Goal: Task Accomplishment & Management: Manage account settings

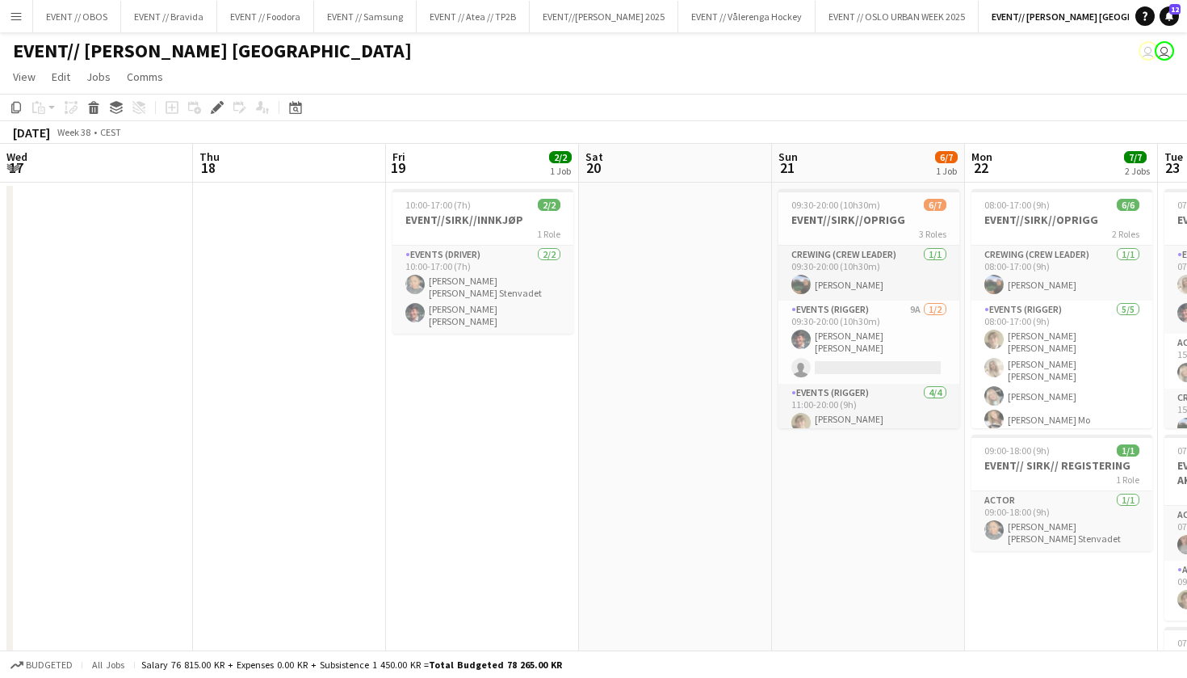
scroll to position [0, 679]
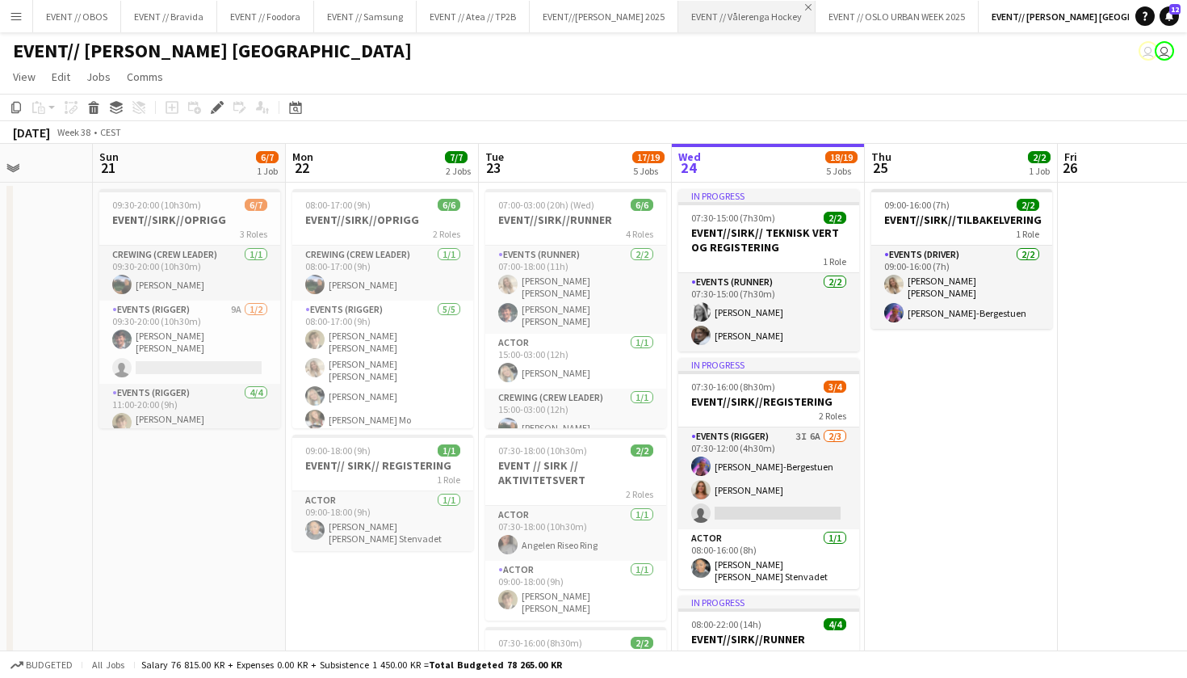
click at [805, 9] on app-icon "Close" at bounding box center [808, 7] width 6 height 6
click at [962, 8] on app-navbar "Menu Boards Boards Boards All jobs Status Workforce Workforce My Workforce Recr…" at bounding box center [593, 16] width 1187 height 32
click at [961, 8] on app-navbar "Menu Boards Boards Boards All jobs Status Workforce Workforce My Workforce Recr…" at bounding box center [593, 16] width 1187 height 32
click at [1069, 11] on button "Add" at bounding box center [1075, 16] width 13 height 13
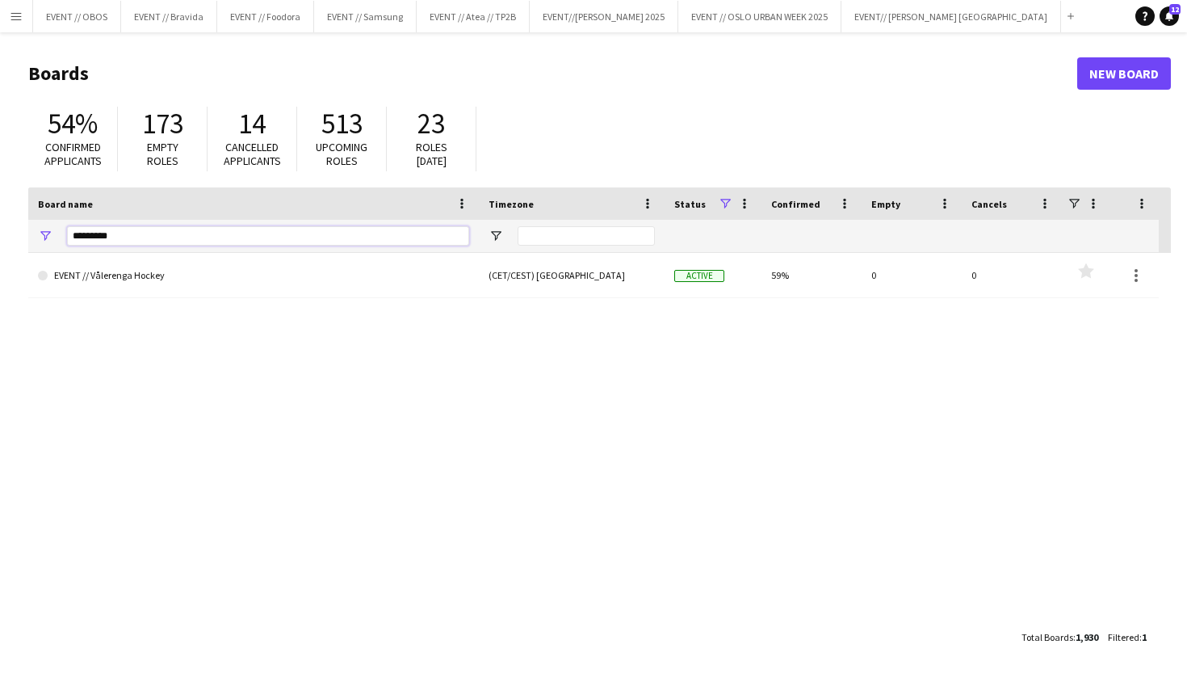
click at [163, 242] on input "*********" at bounding box center [268, 235] width 402 height 19
type input "*"
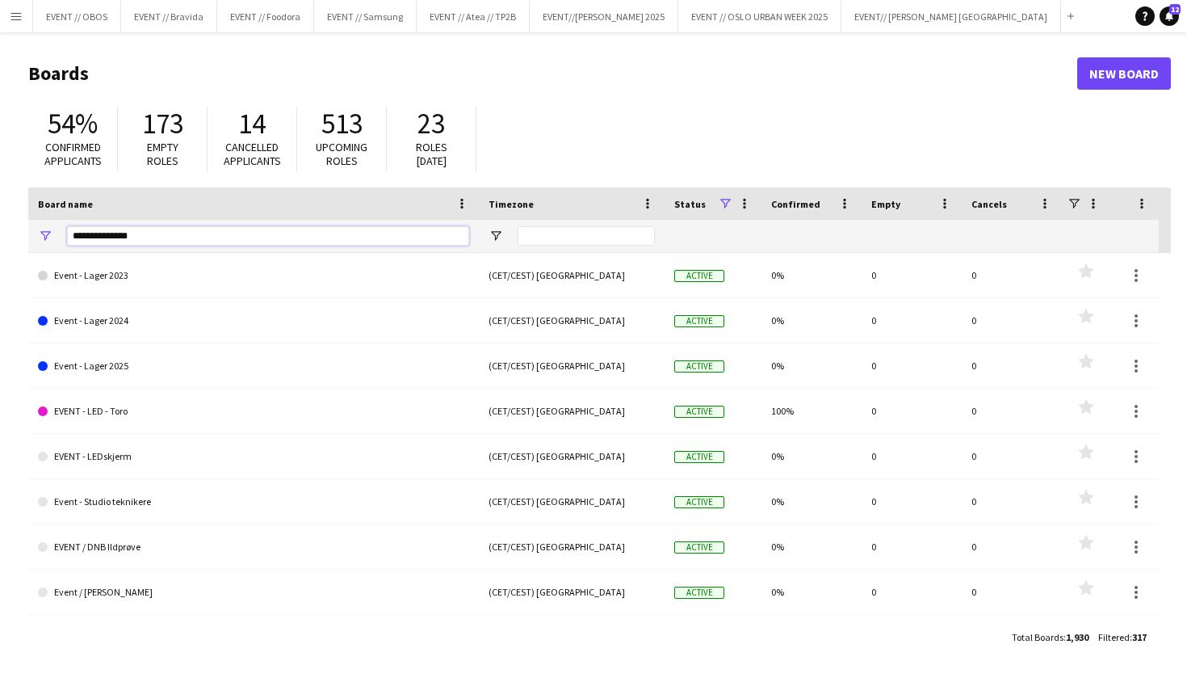
type input "**********"
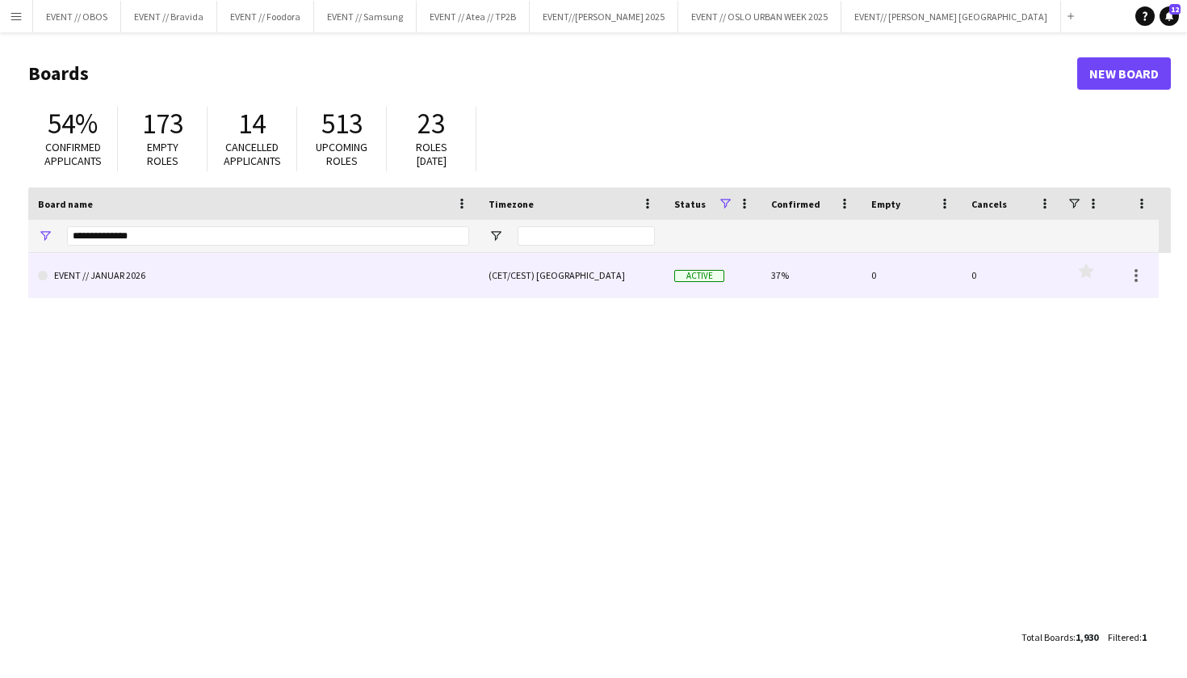
click at [320, 275] on link "EVENT // JANUAR 2026" at bounding box center [253, 275] width 431 height 45
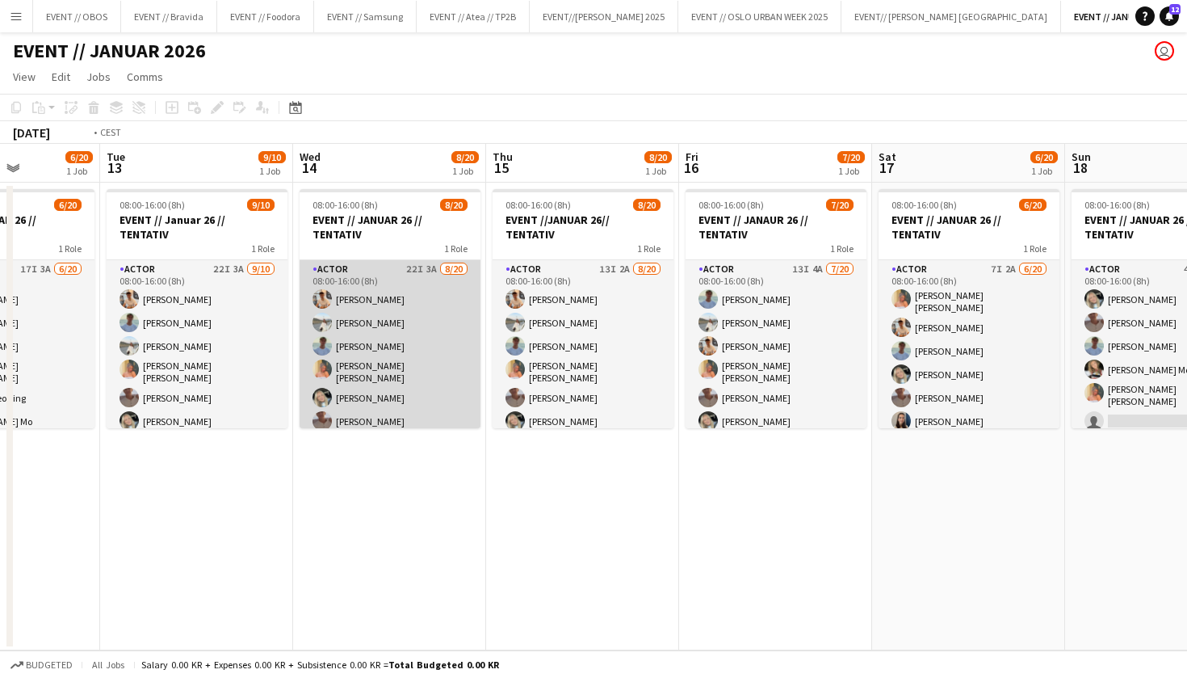
scroll to position [0, 510]
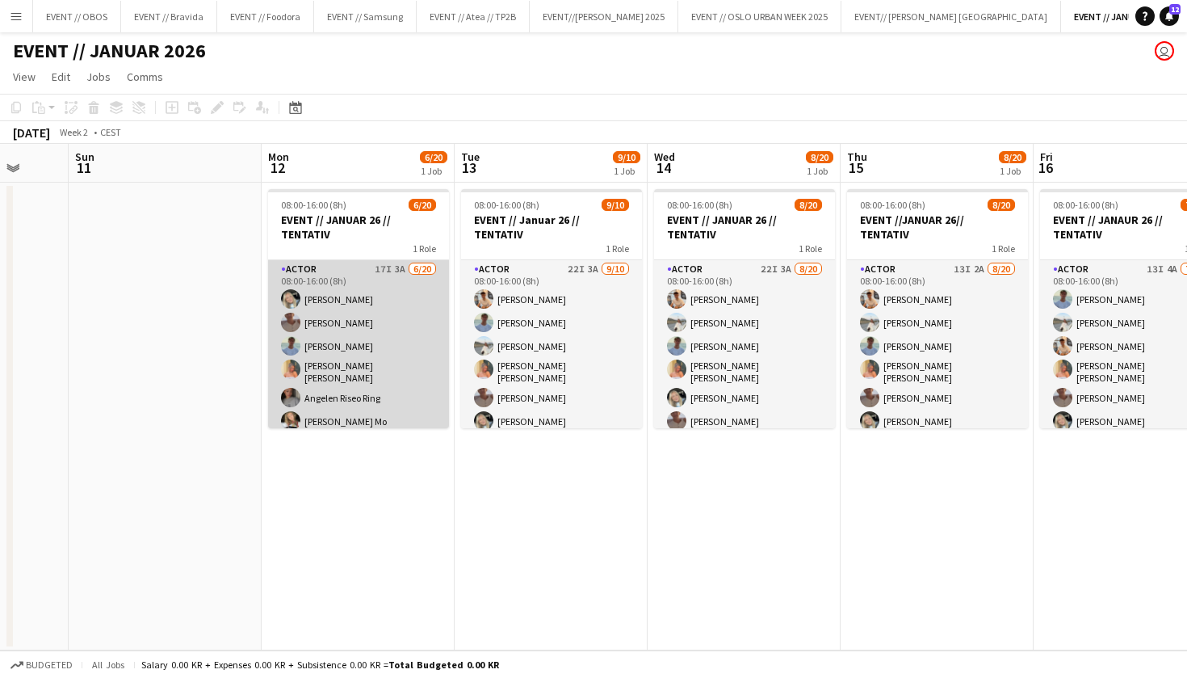
click at [381, 382] on app-card-role "Actor 17I 3A [DATE] 08:00-16:00 (8h) [PERSON_NAME] [PERSON_NAME] [PERSON_NAME] …" at bounding box center [358, 512] width 181 height 505
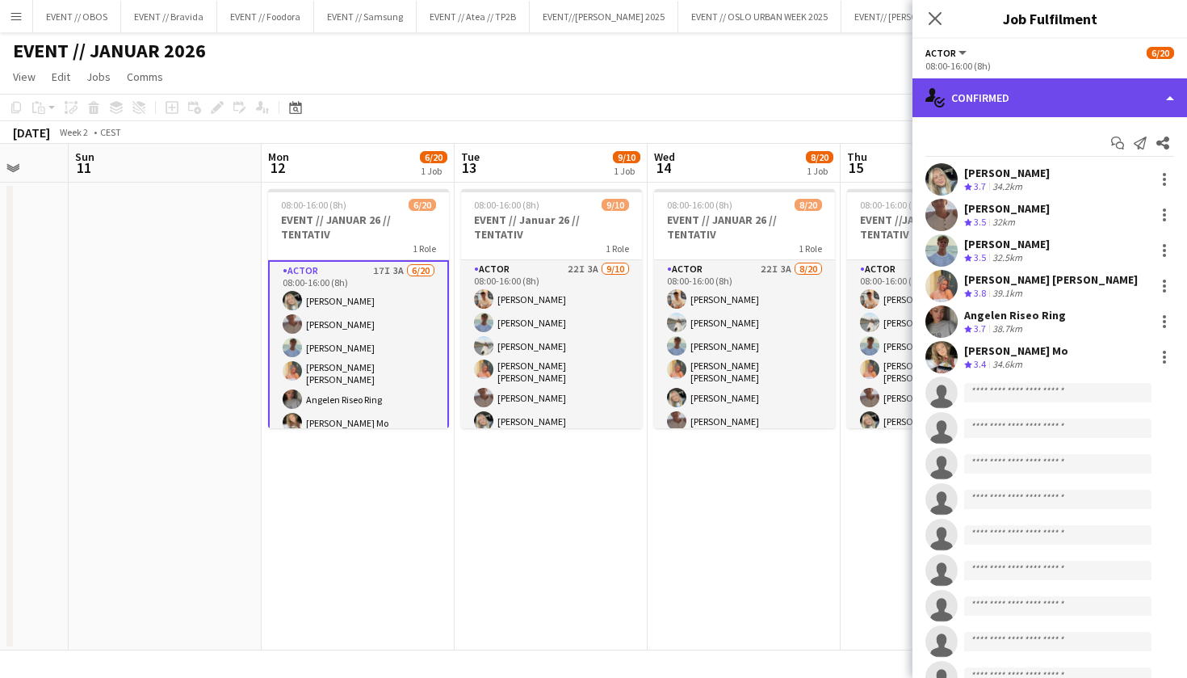
click at [972, 109] on div "single-neutral-actions-check-2 Confirmed" at bounding box center [1050, 97] width 275 height 39
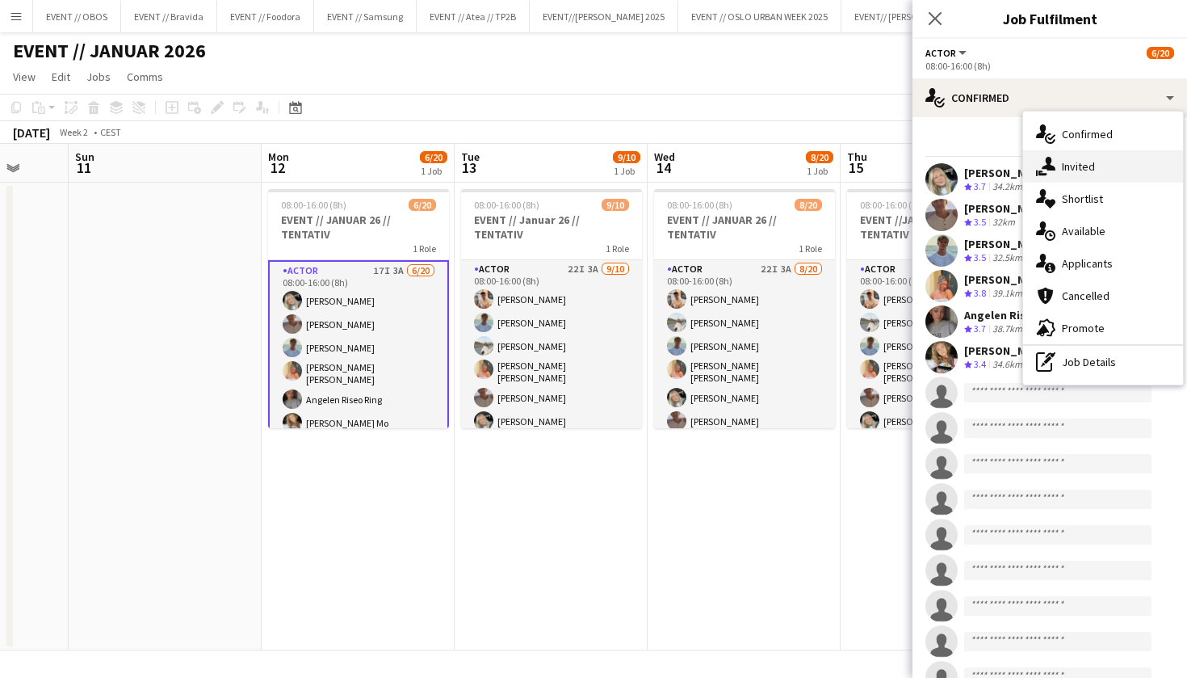
click at [1049, 162] on icon at bounding box center [1049, 164] width 14 height 14
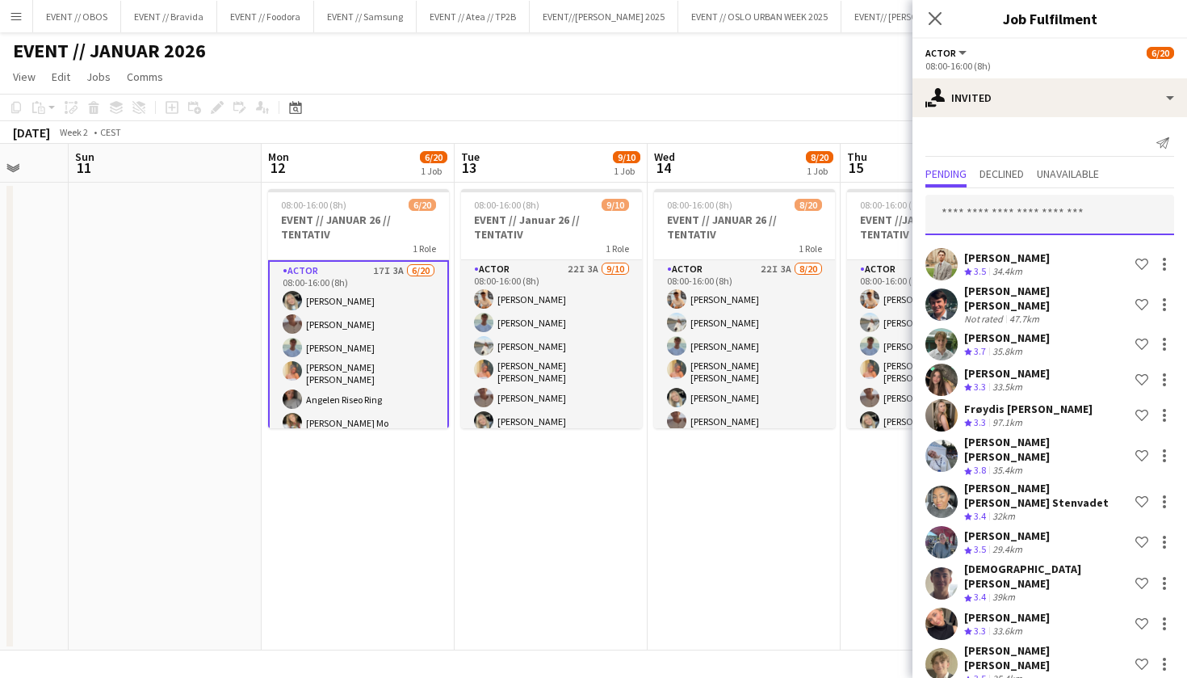
click at [984, 208] on input "text" at bounding box center [1050, 215] width 249 height 40
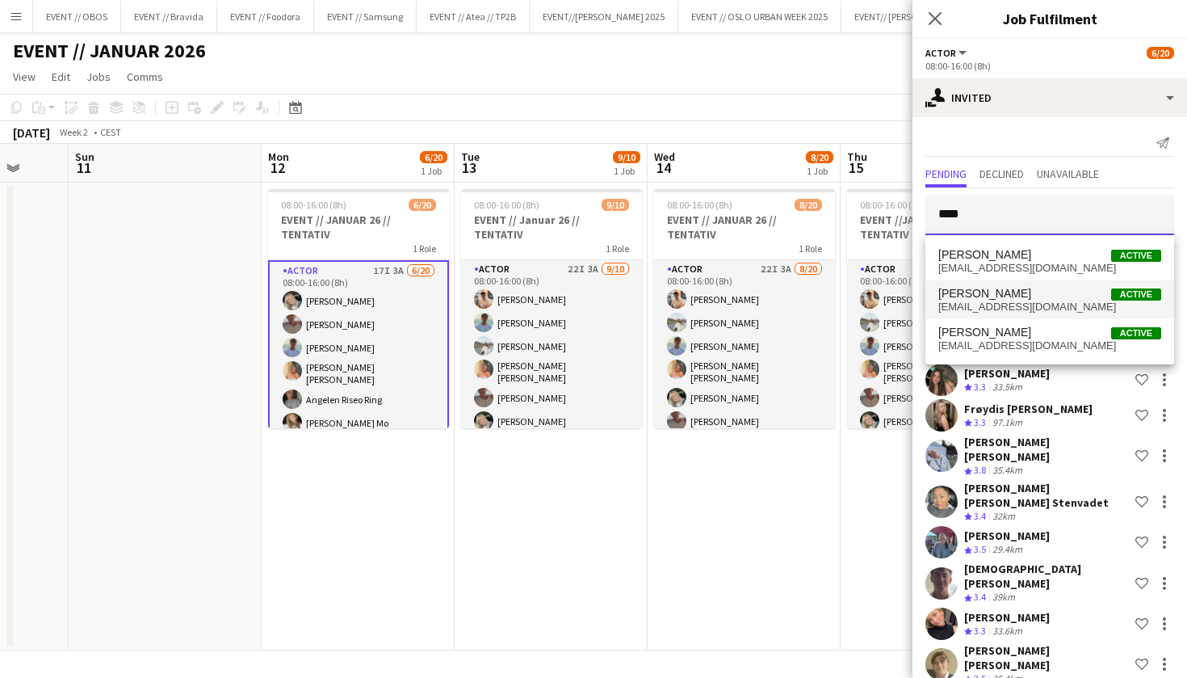
type input "****"
click at [1060, 317] on mat-option "[PERSON_NAME] Active [EMAIL_ADDRESS][DOMAIN_NAME]" at bounding box center [1050, 299] width 249 height 39
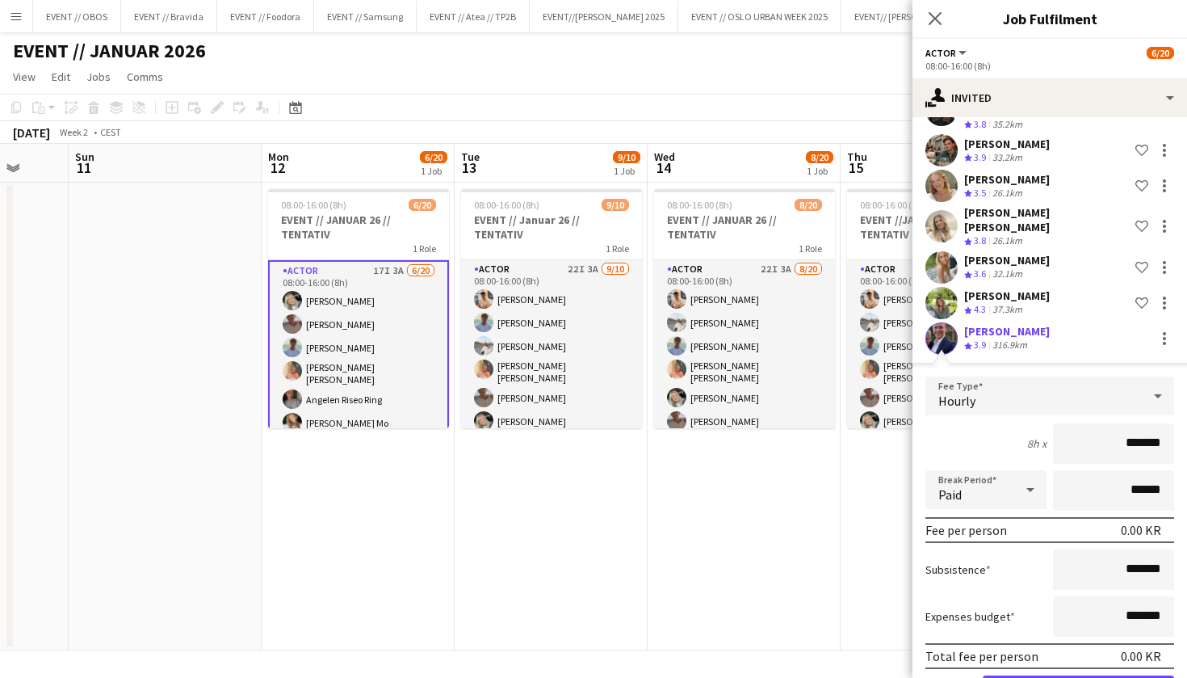
click at [1070, 675] on button "Confirm" at bounding box center [1078, 691] width 191 height 32
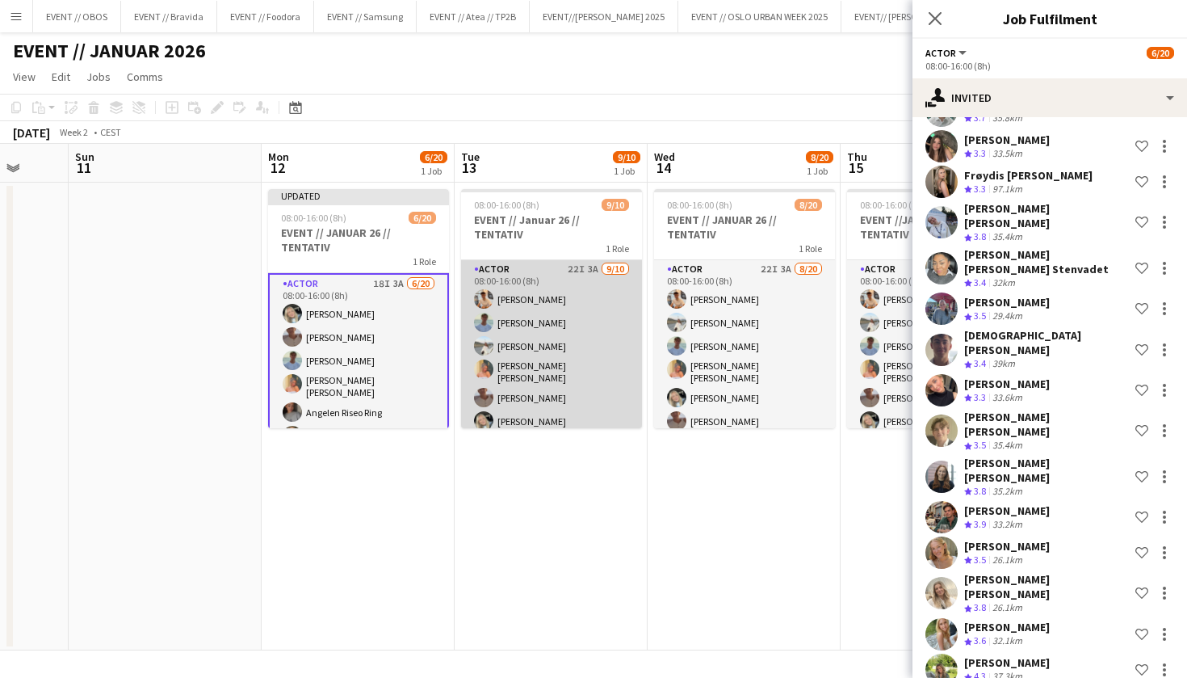
click at [486, 359] on app-user-avatar at bounding box center [483, 368] width 19 height 19
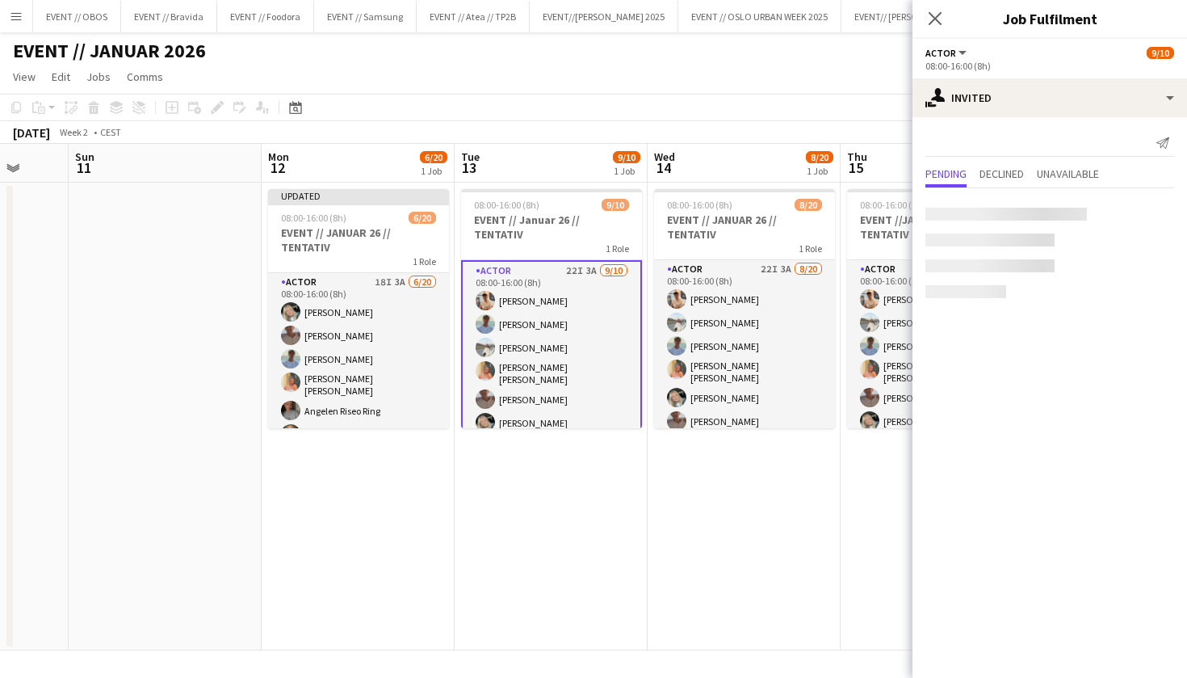
scroll to position [0, 0]
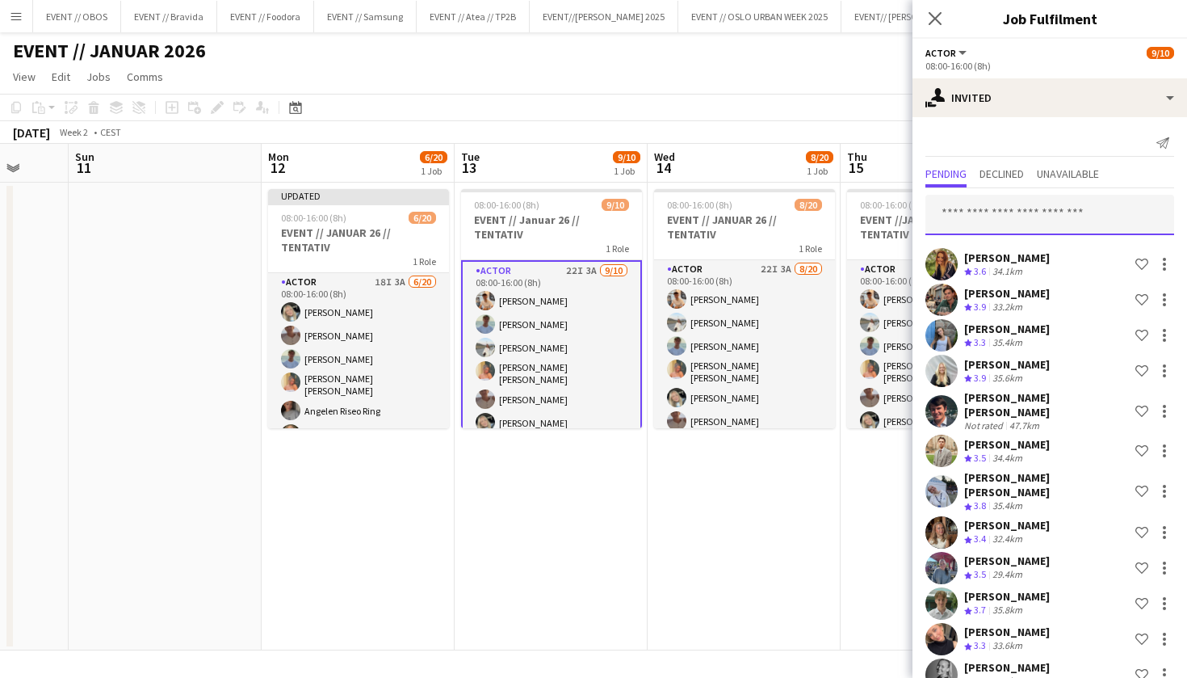
click at [1037, 215] on input "text" at bounding box center [1050, 215] width 249 height 40
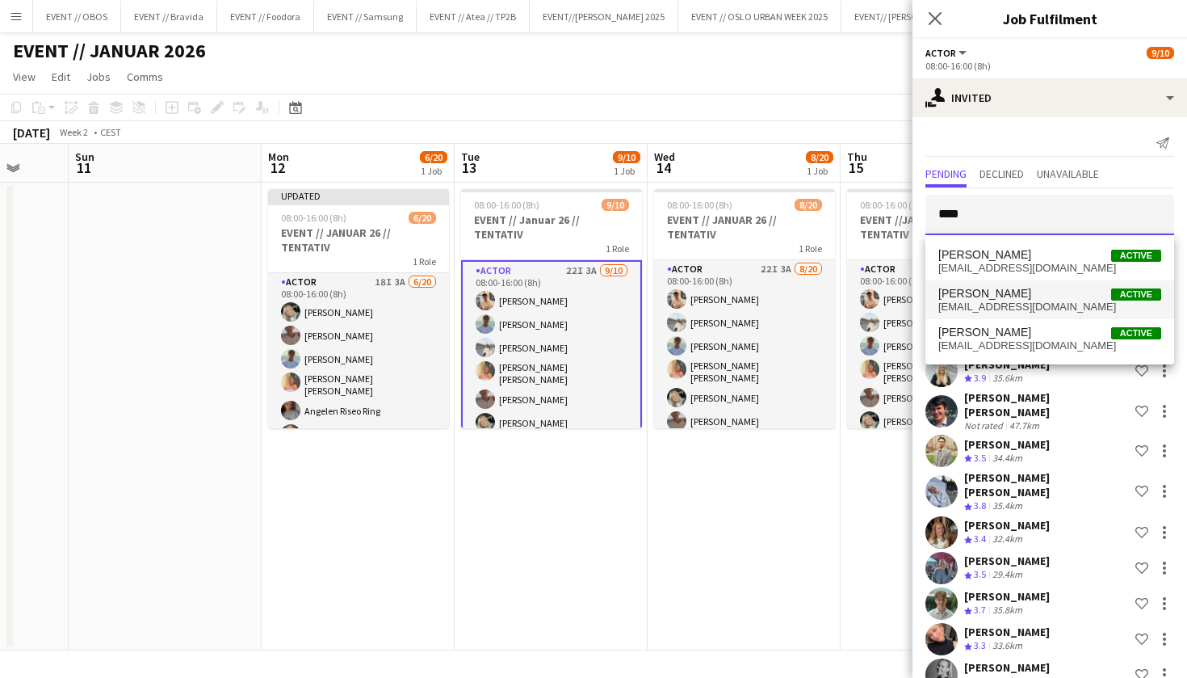
type input "****"
click at [1077, 294] on span "[PERSON_NAME] Active" at bounding box center [1049, 294] width 223 height 14
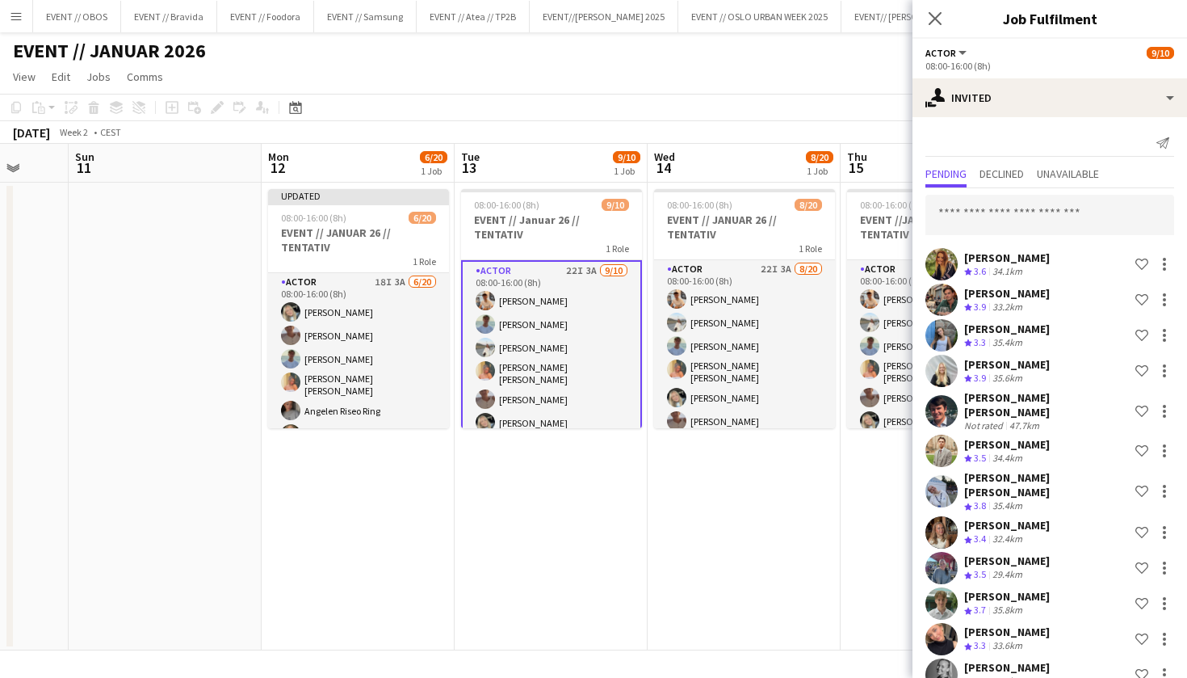
scroll to position [763, 0]
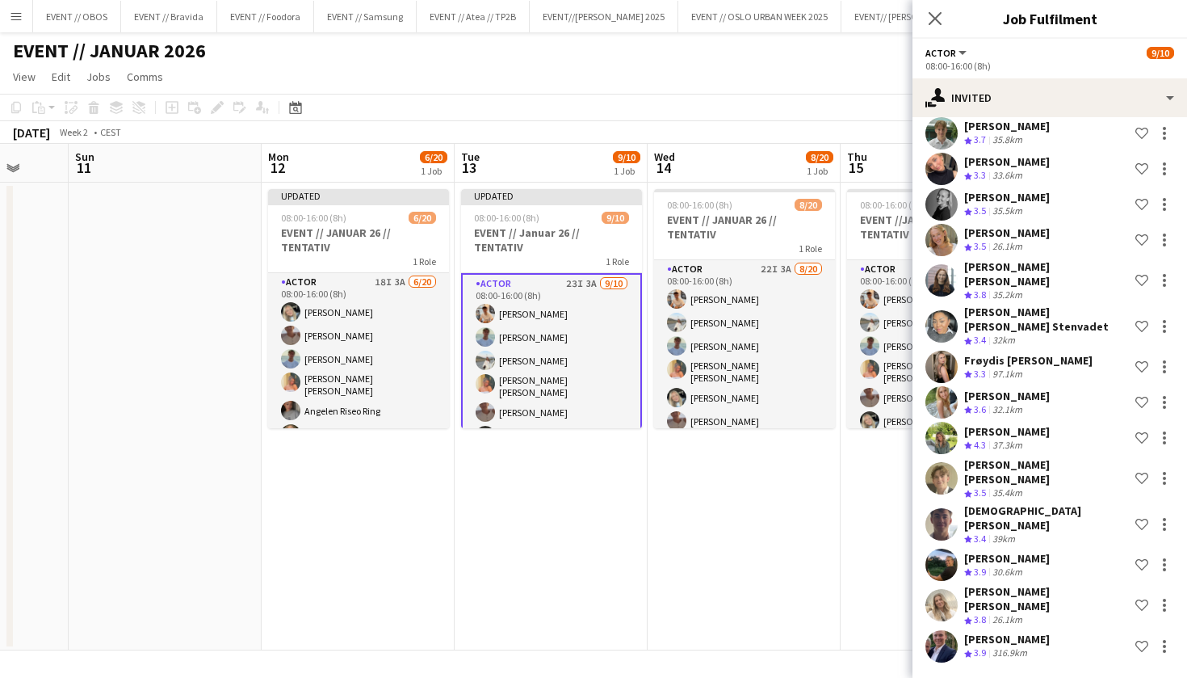
scroll to position [411, 0]
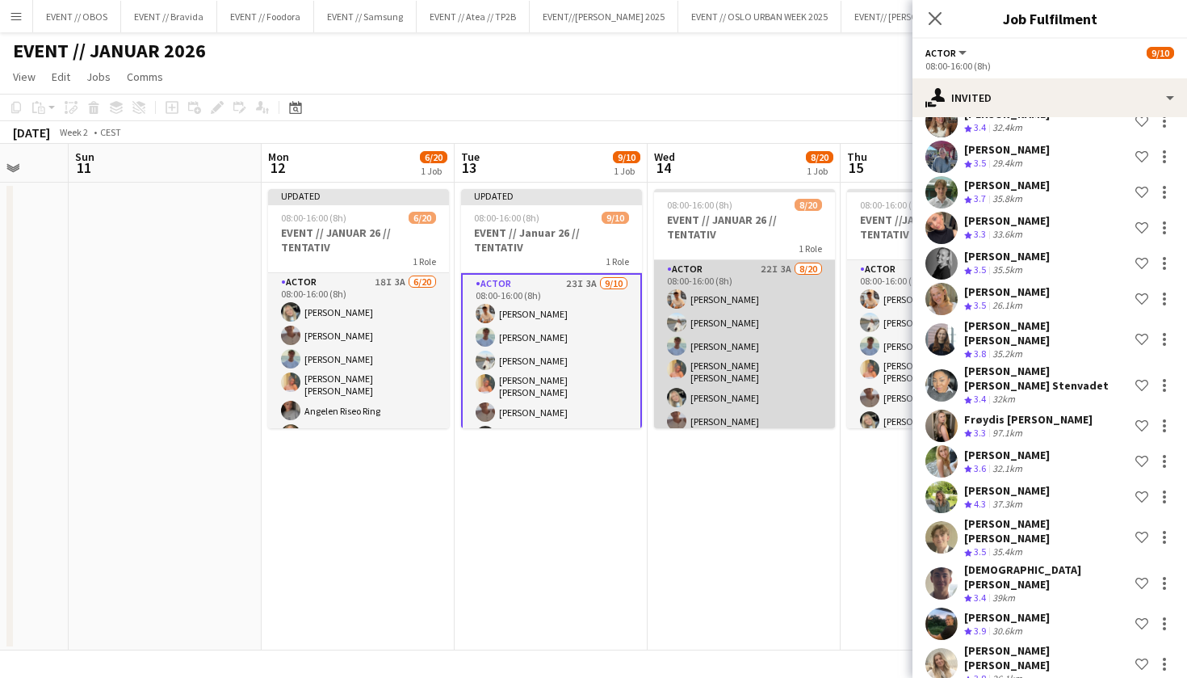
click at [713, 311] on app-card-role "Actor 22I 3A [DATE] 08:00-16:00 (8h) [PERSON_NAME] [PERSON_NAME] [PERSON_NAME] …" at bounding box center [744, 512] width 181 height 505
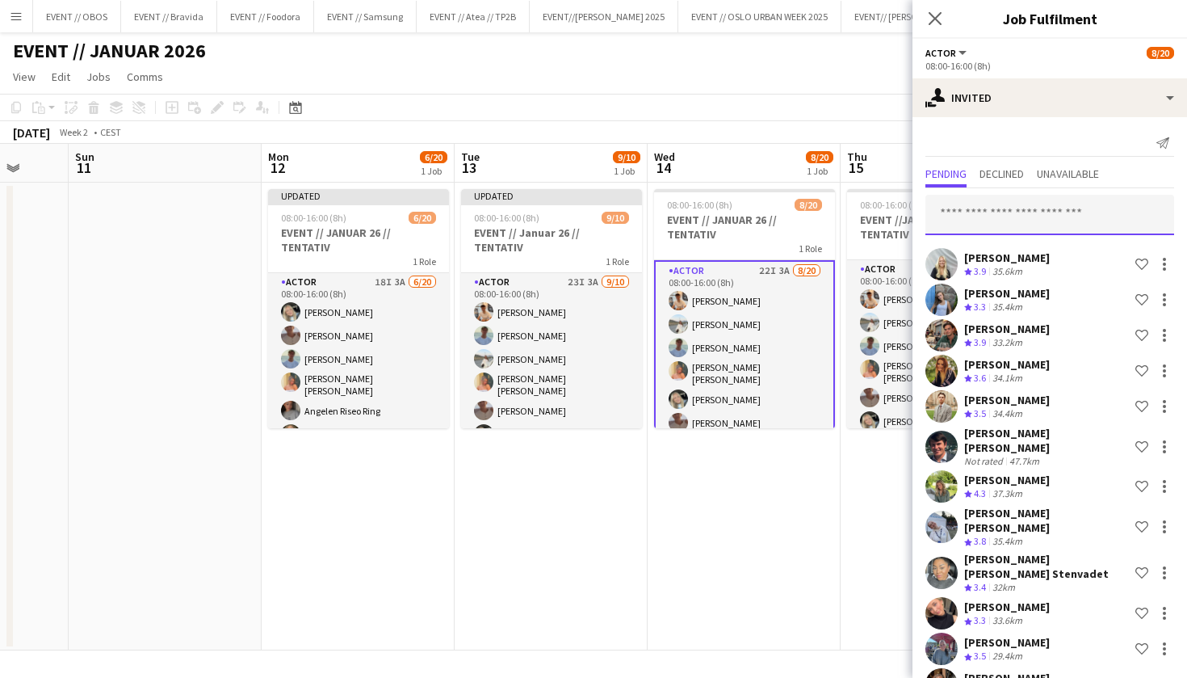
click at [985, 224] on input "text" at bounding box center [1050, 215] width 249 height 40
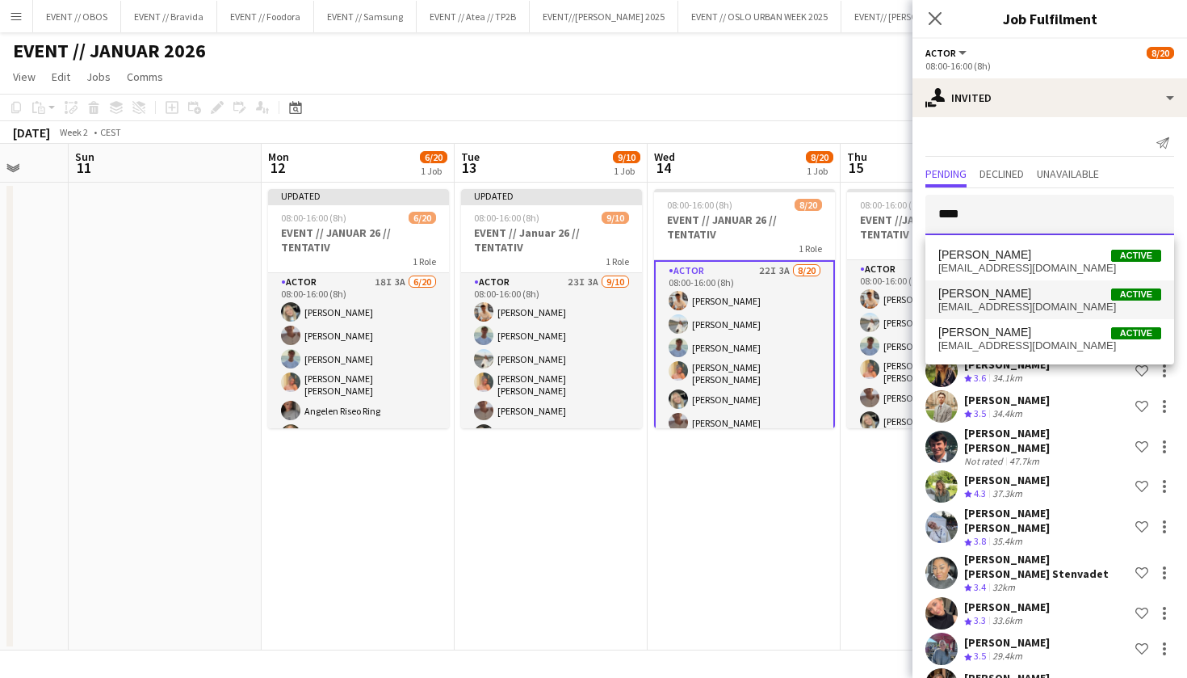
type input "****"
click at [1010, 294] on span "[PERSON_NAME]" at bounding box center [984, 294] width 93 height 14
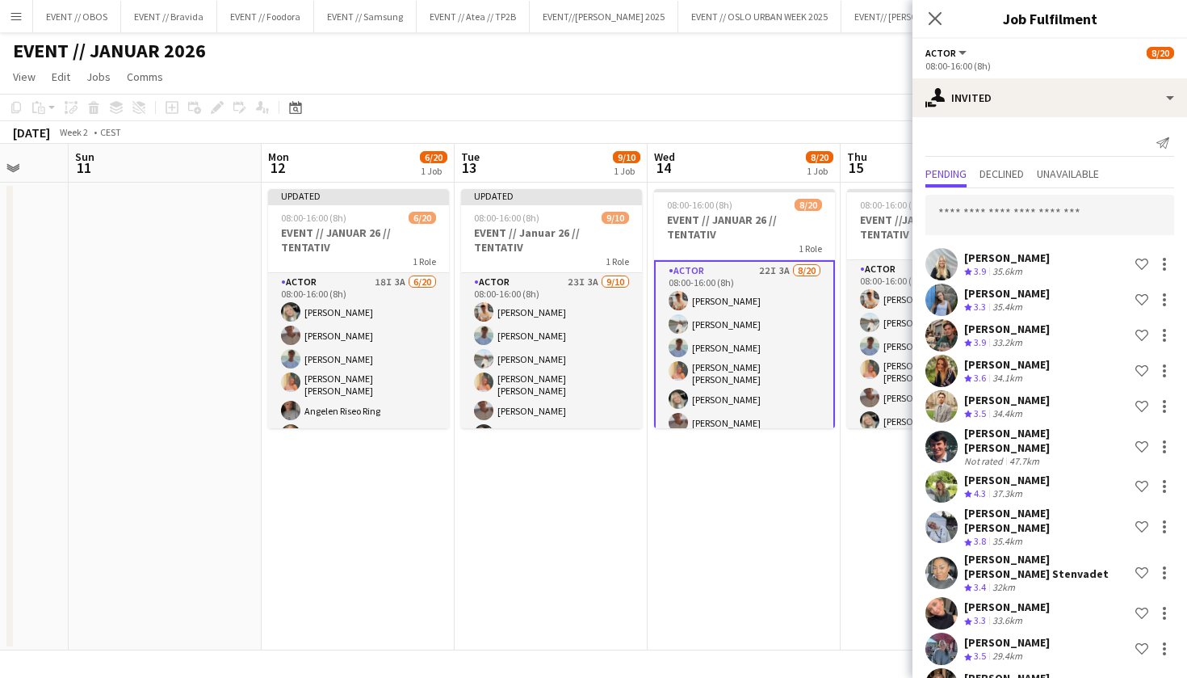
scroll to position [763, 0]
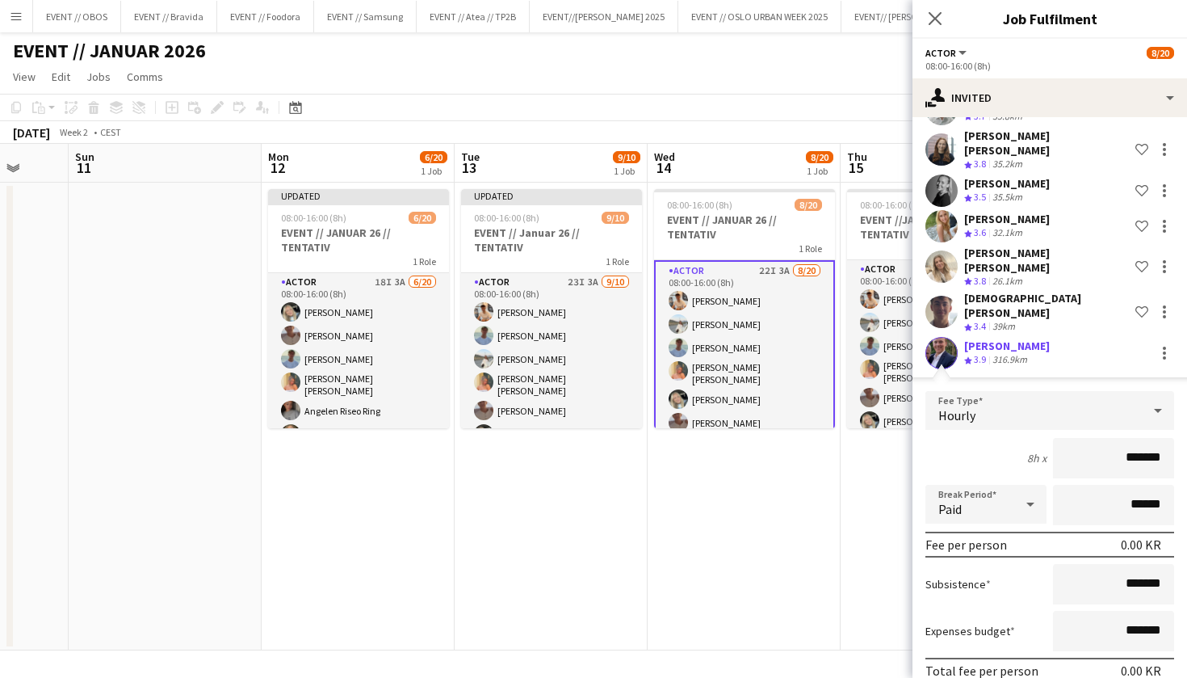
click at [1052, 662] on form "Fee Type Hourly 8h x ******* Break Period Paid ****** Fee per person 0.00 KR Su…" at bounding box center [1050, 563] width 275 height 345
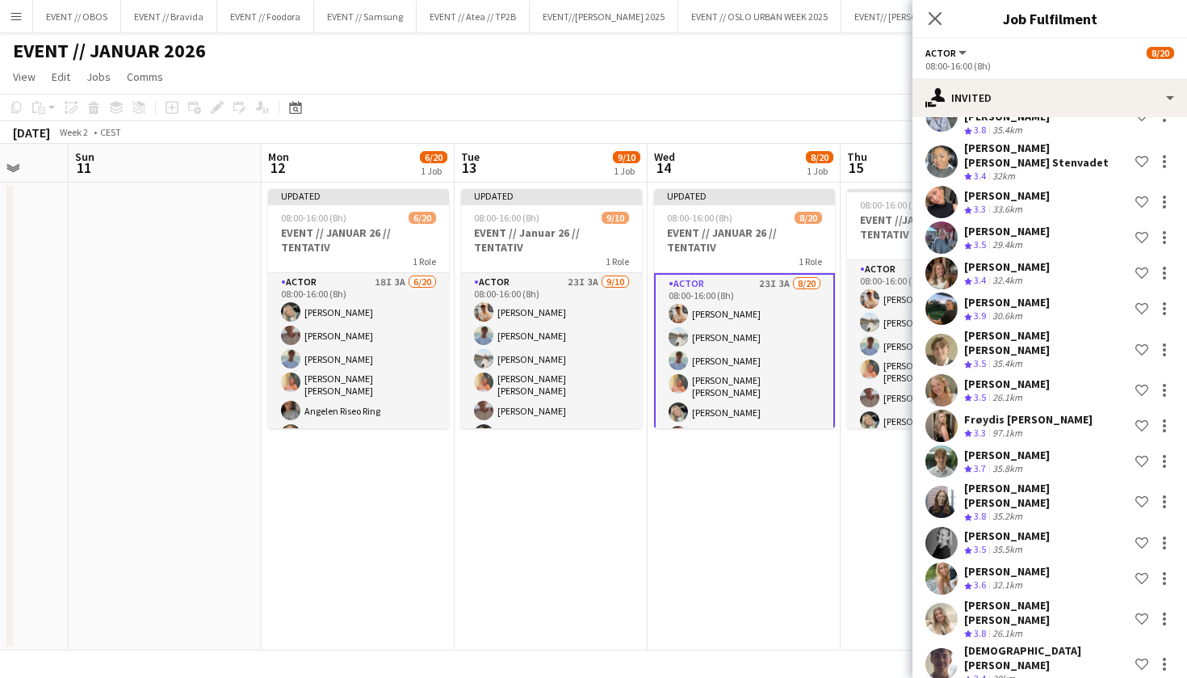
scroll to position [0, 569]
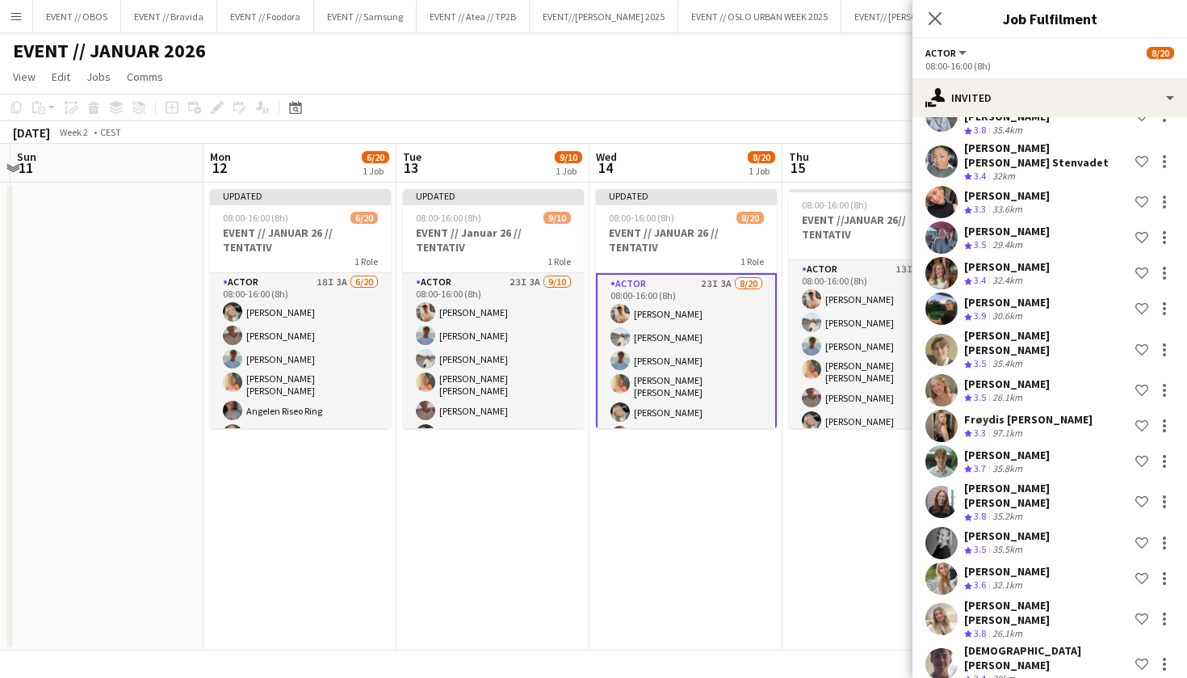
click at [787, 385] on app-date-cell "08:00-16:00 (8h) 8/20 EVENT //JANUAR 26// TENTATIV 1 Role Actor 13I 2A [DATE] 0…" at bounding box center [879, 417] width 193 height 468
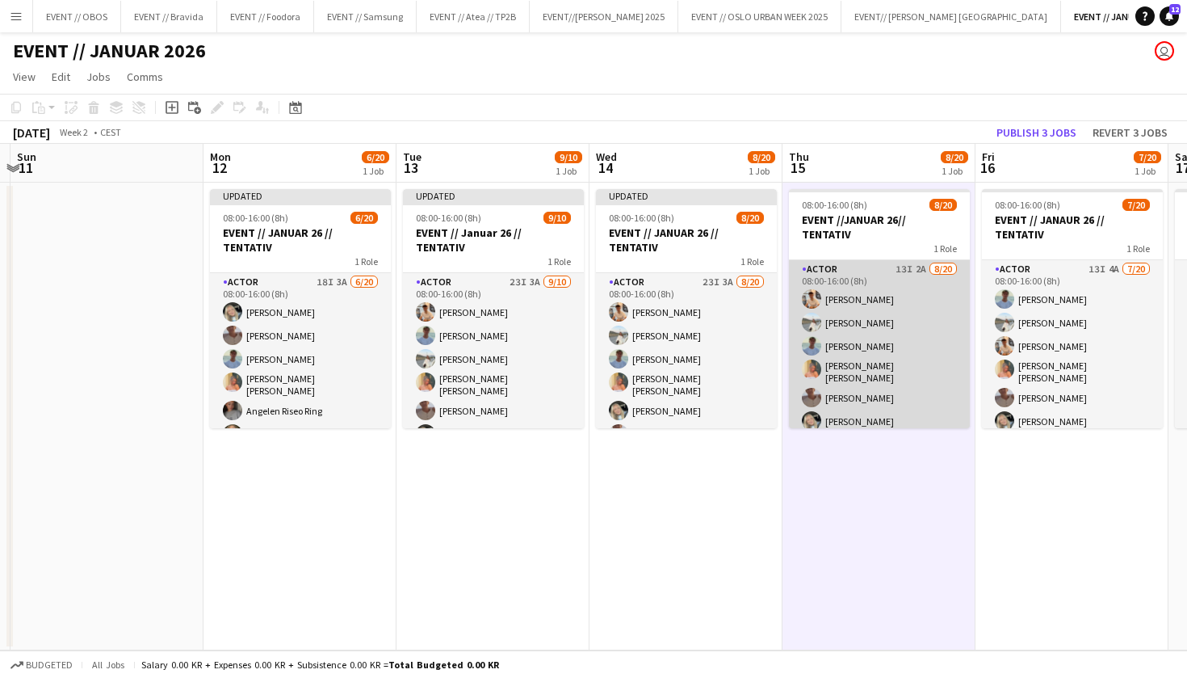
click at [816, 388] on app-user-avatar at bounding box center [811, 397] width 19 height 19
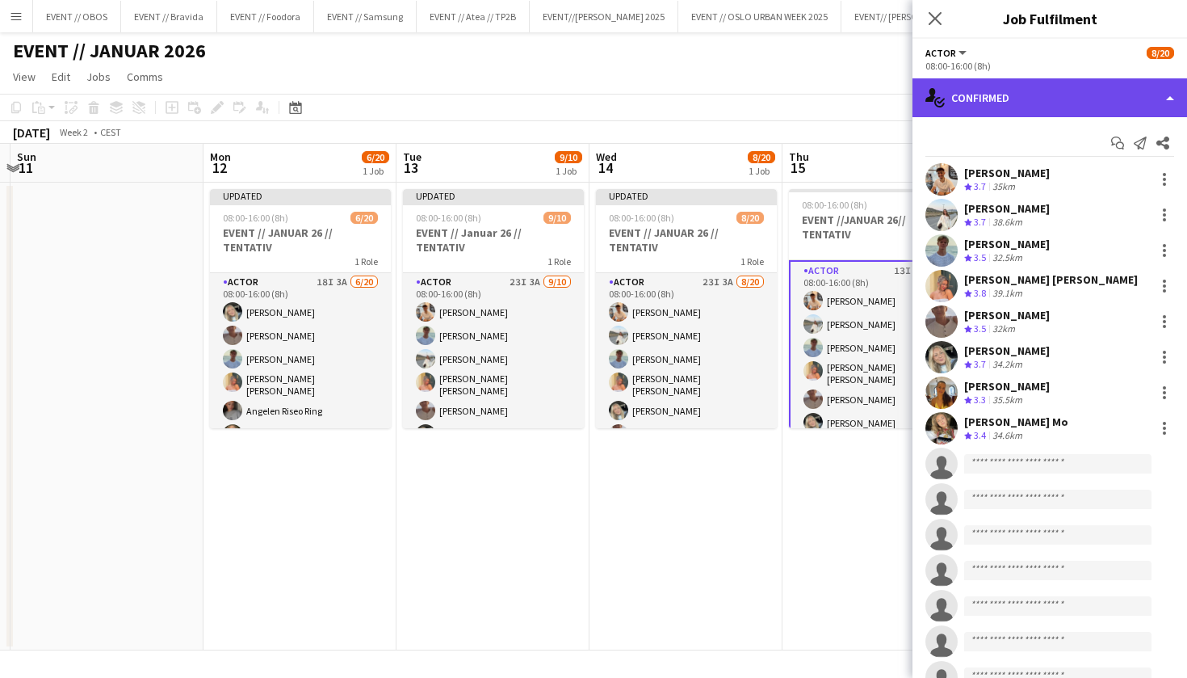
click at [977, 99] on div "single-neutral-actions-check-2 Confirmed" at bounding box center [1050, 97] width 275 height 39
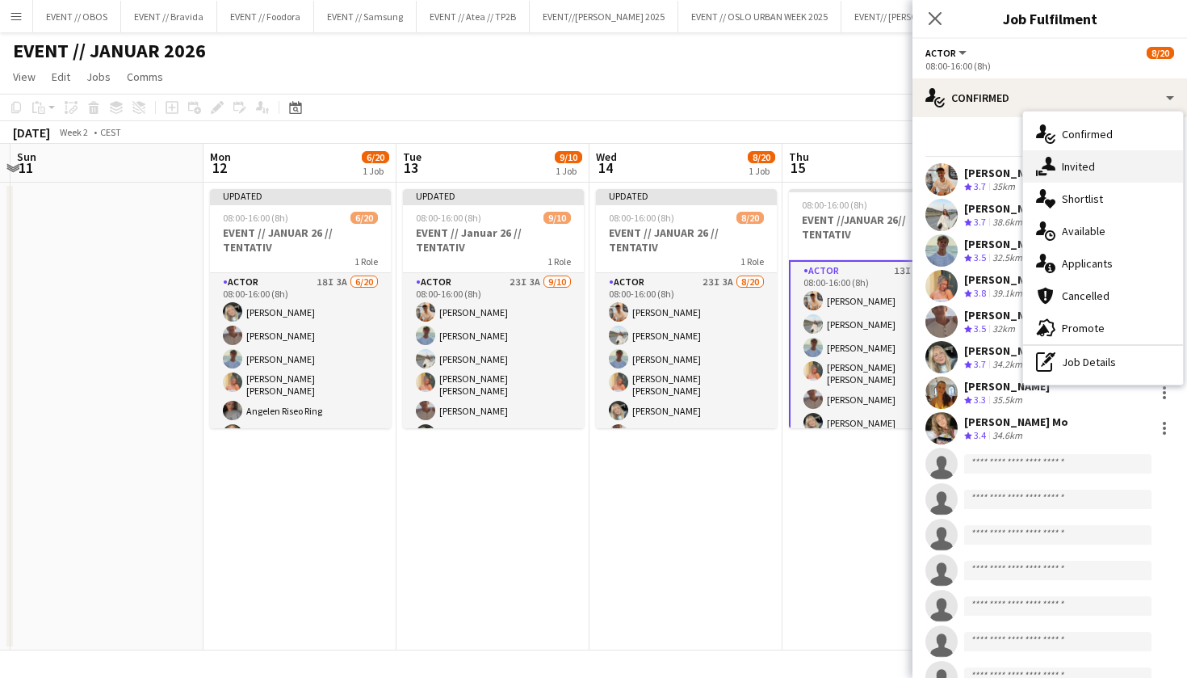
click at [1047, 170] on icon "single-neutral-actions-share-1" at bounding box center [1045, 166] width 19 height 19
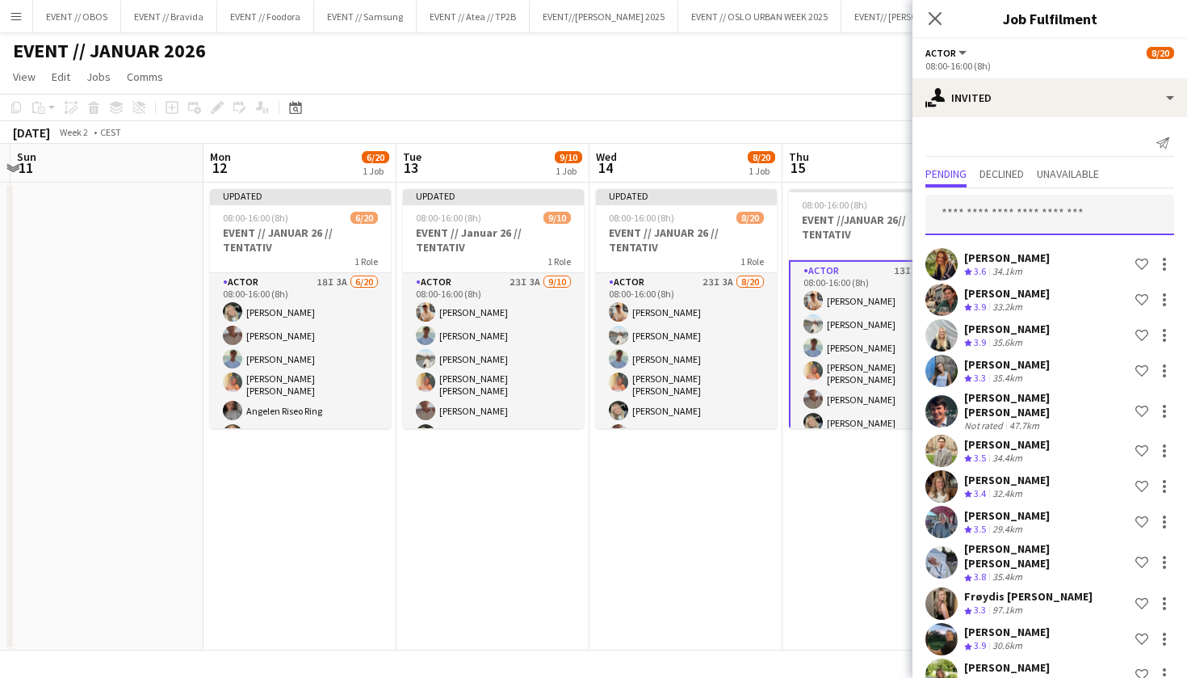
click at [987, 211] on input "text" at bounding box center [1050, 215] width 249 height 40
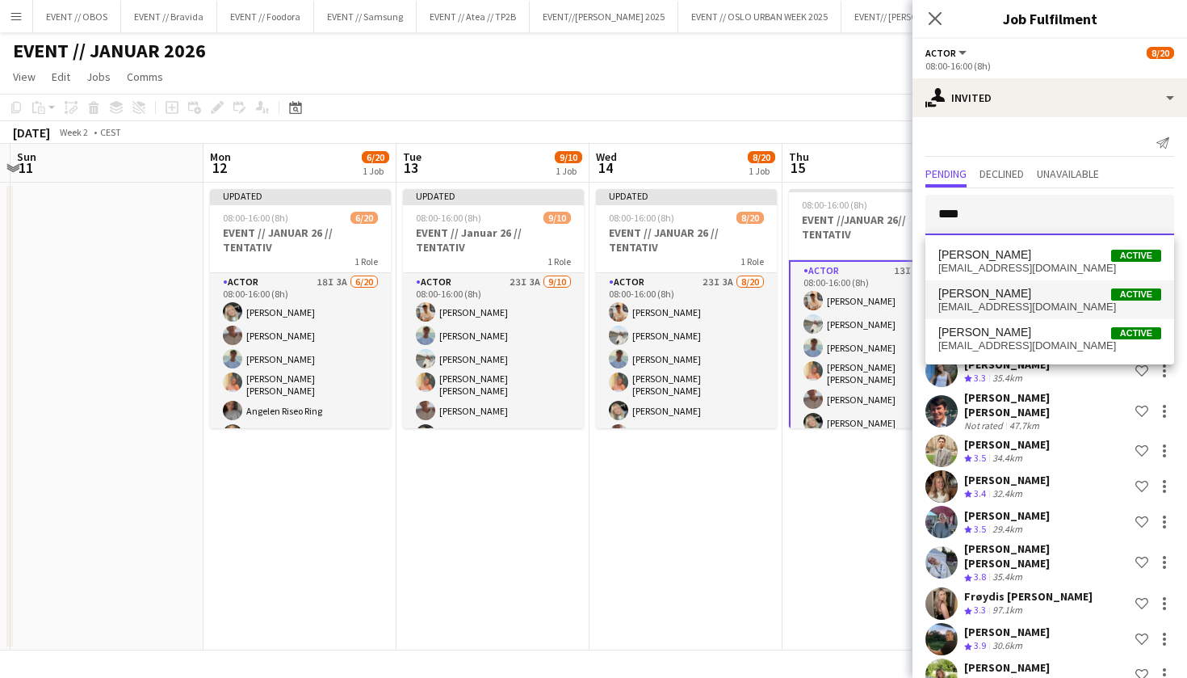
type input "****"
click at [1012, 296] on span "[PERSON_NAME]" at bounding box center [984, 294] width 93 height 14
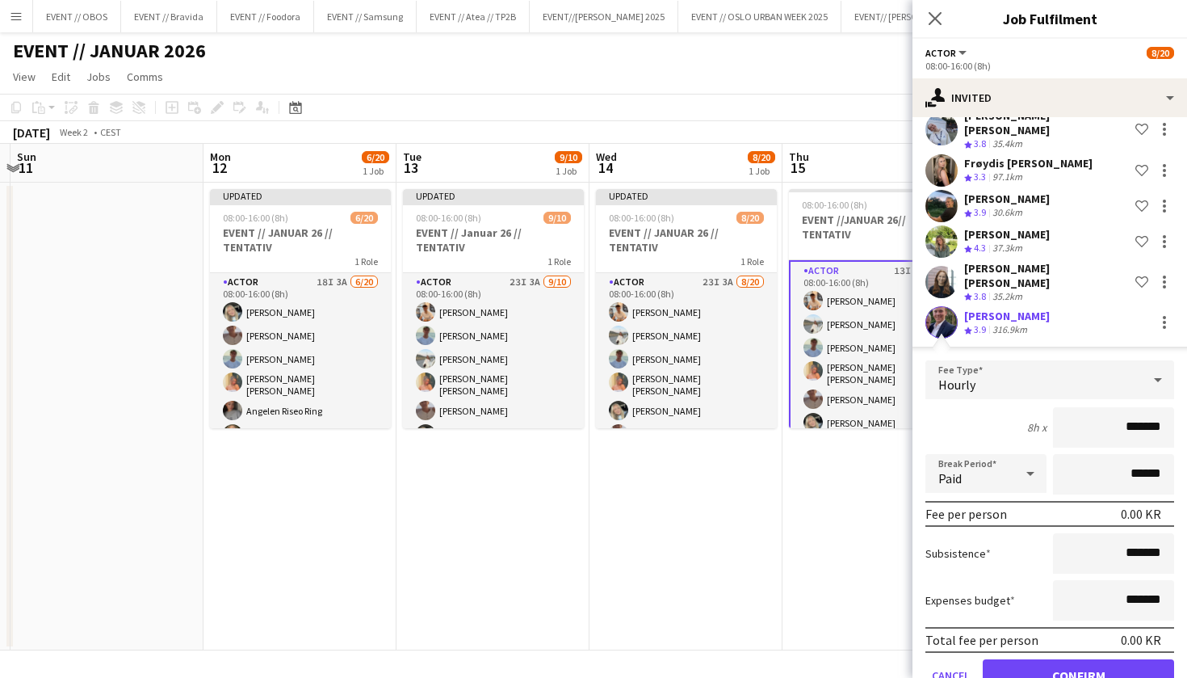
click at [1082, 659] on button "Confirm" at bounding box center [1078, 675] width 191 height 32
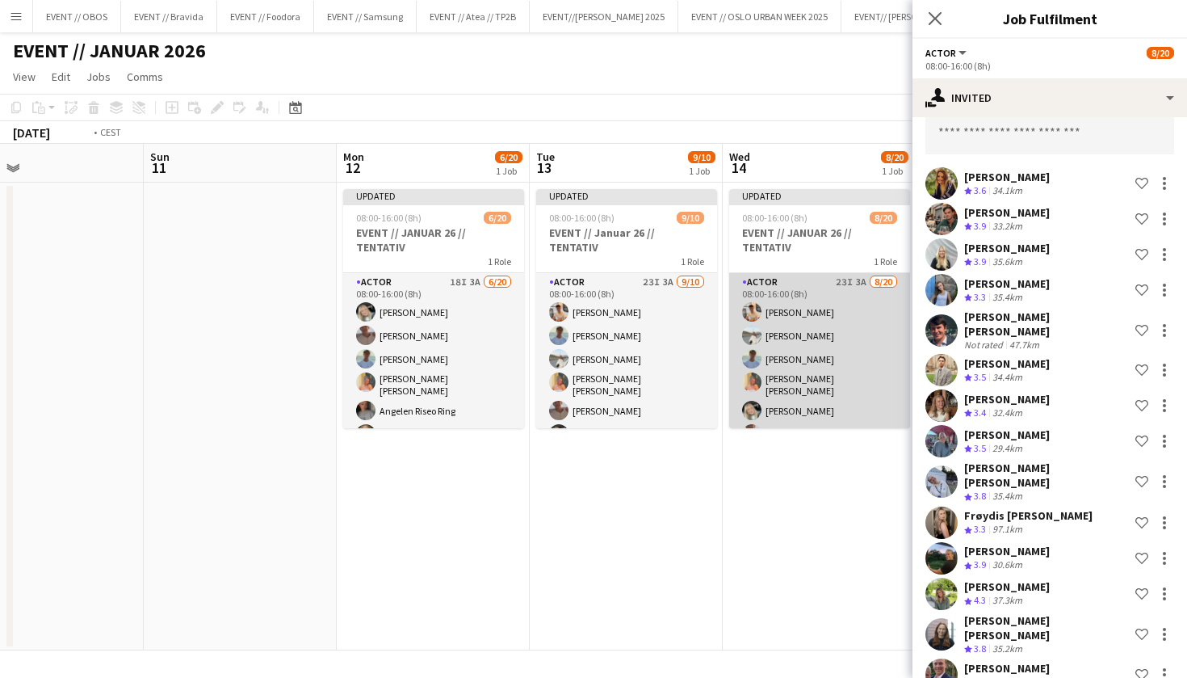
scroll to position [0, 457]
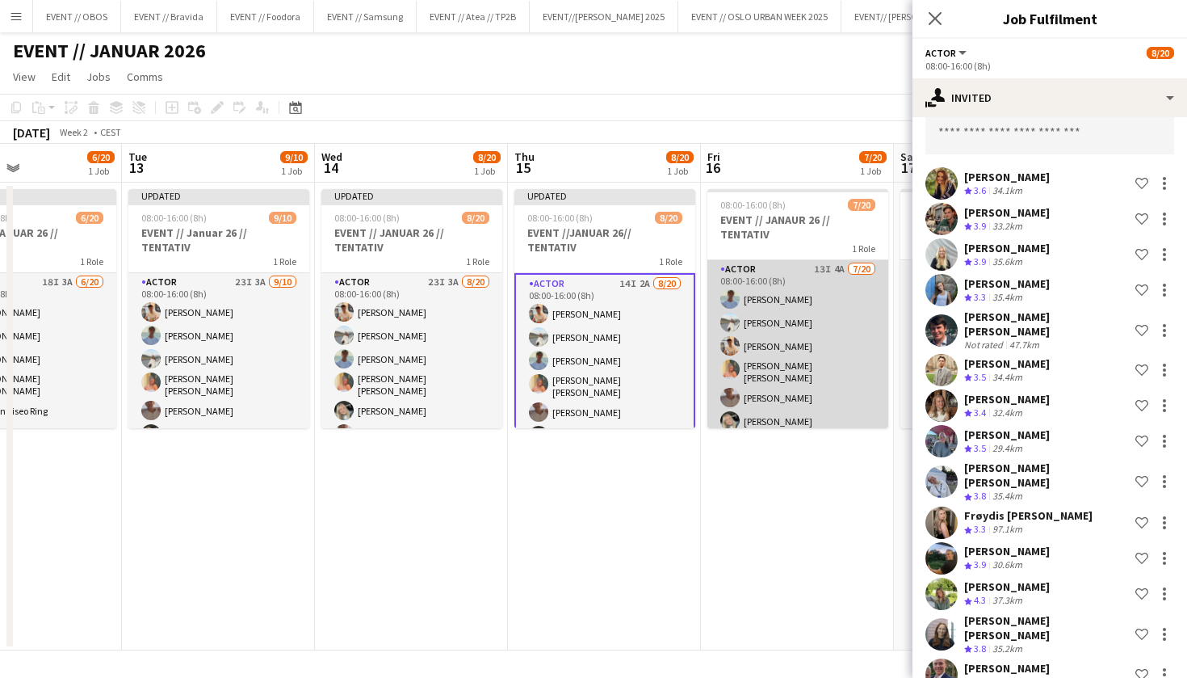
click at [785, 350] on app-card-role "Actor 13I 4A [DATE] 08:00-16:00 (8h) [PERSON_NAME] [PERSON_NAME] [PERSON_NAME] …" at bounding box center [797, 512] width 181 height 505
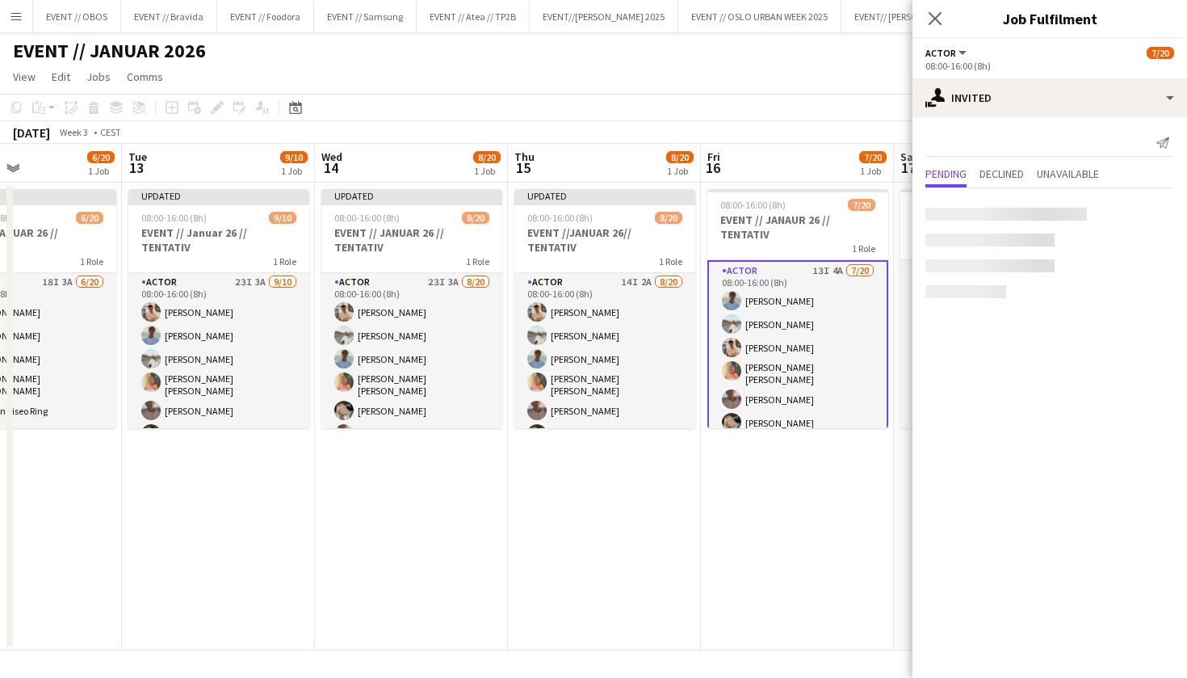
scroll to position [0, 0]
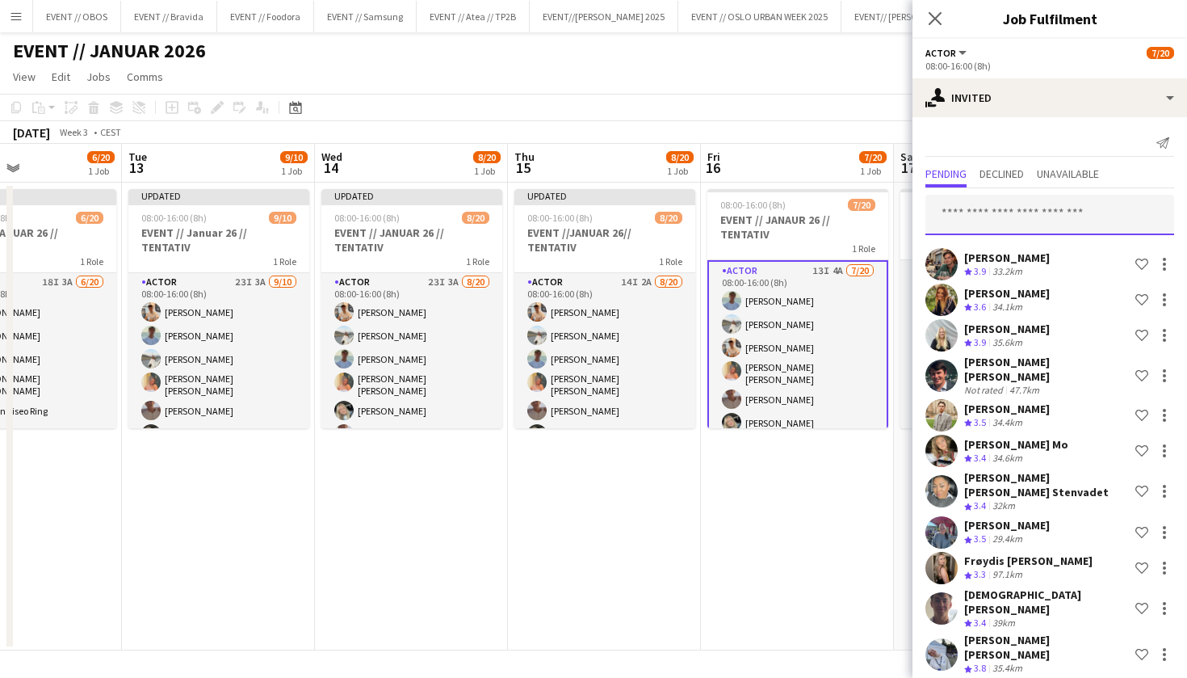
click at [954, 209] on input "text" at bounding box center [1050, 215] width 249 height 40
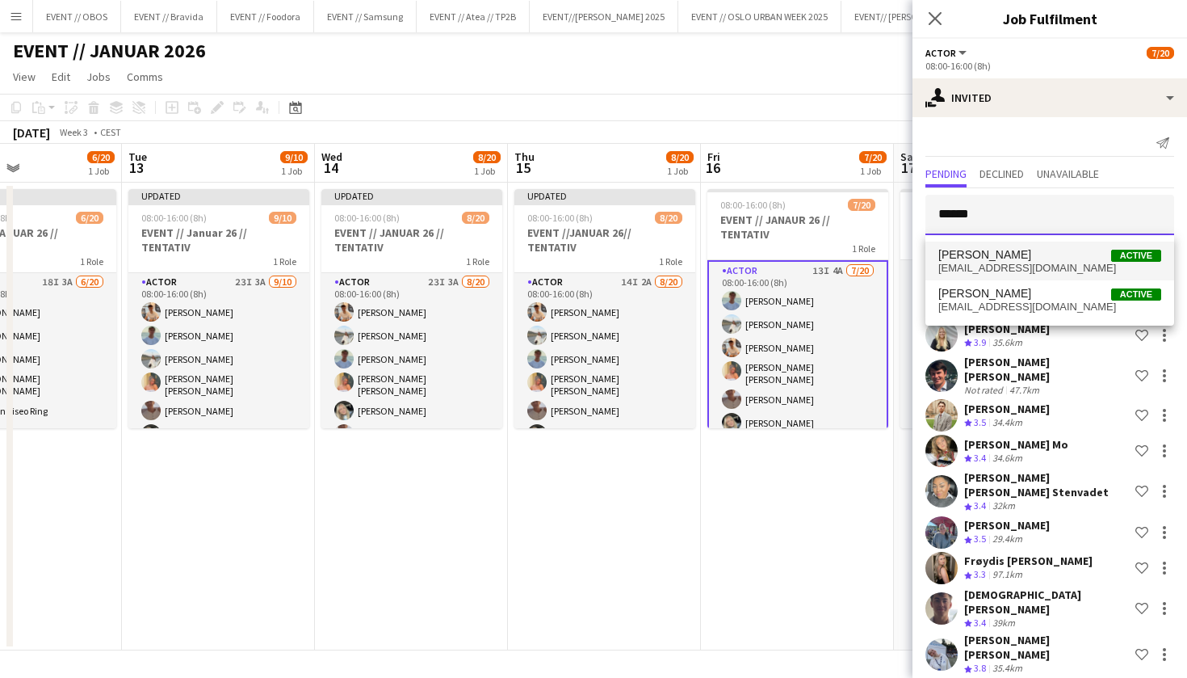
type input "*******"
drag, startPoint x: 965, startPoint y: 241, endPoint x: 984, endPoint y: 262, distance: 28.0
click at [984, 262] on span "[EMAIL_ADDRESS][DOMAIN_NAME]" at bounding box center [1049, 268] width 223 height 13
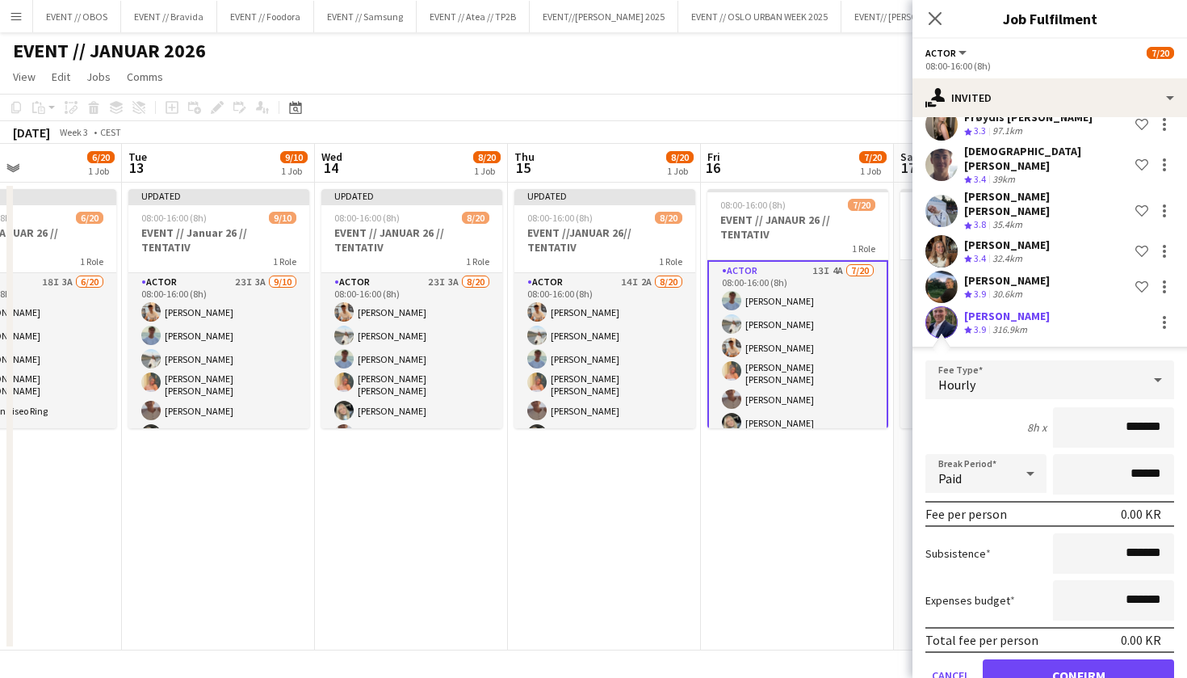
click at [1045, 659] on button "Confirm" at bounding box center [1078, 675] width 191 height 32
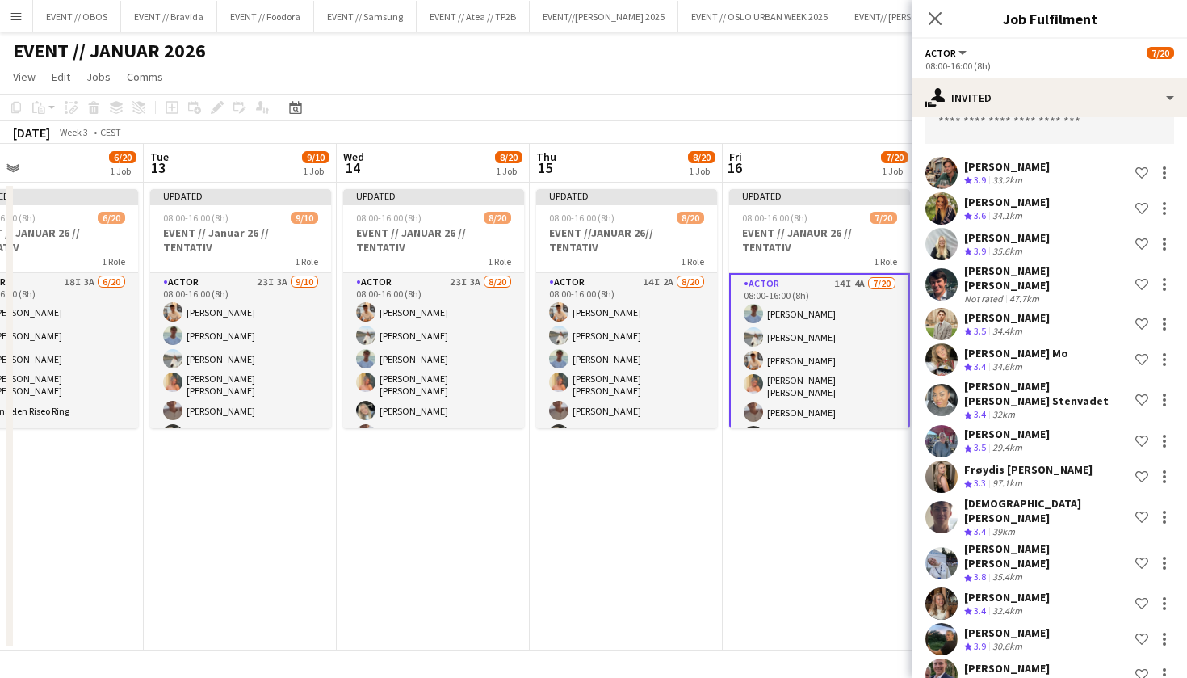
scroll to position [0, 435]
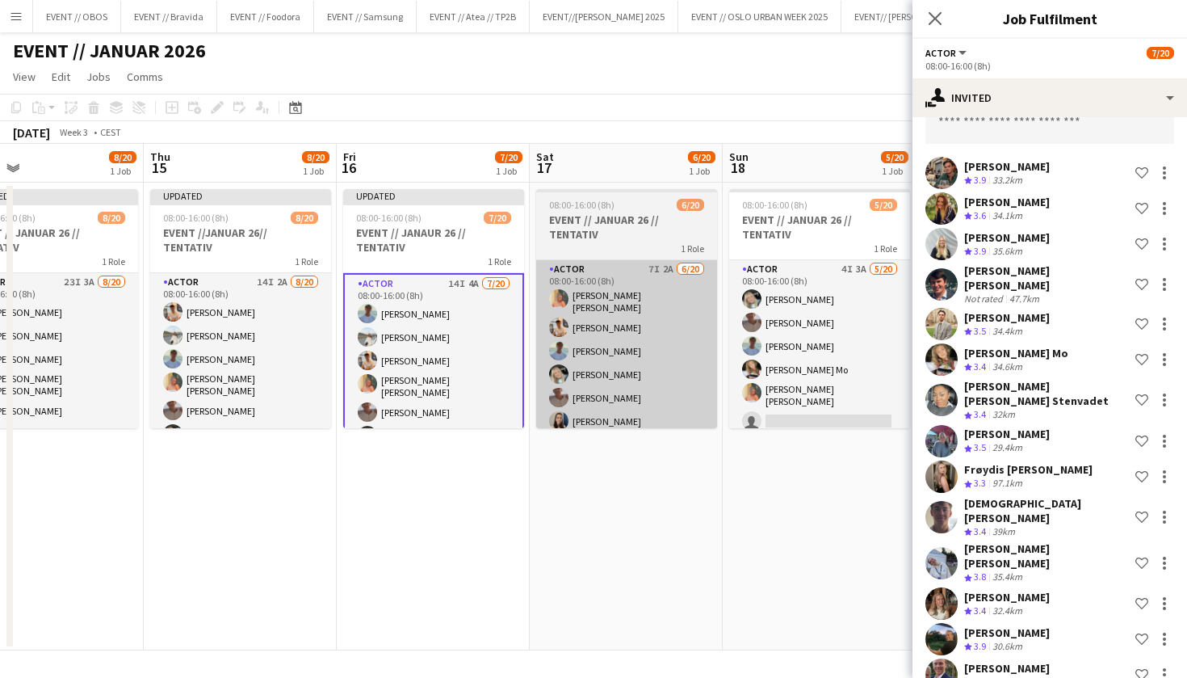
click at [654, 360] on app-card-role "Actor 7I 2A [DATE] 08:00-16:00 (8h) [PERSON_NAME] [PERSON_NAME] [PERSON_NAME] […" at bounding box center [626, 512] width 181 height 505
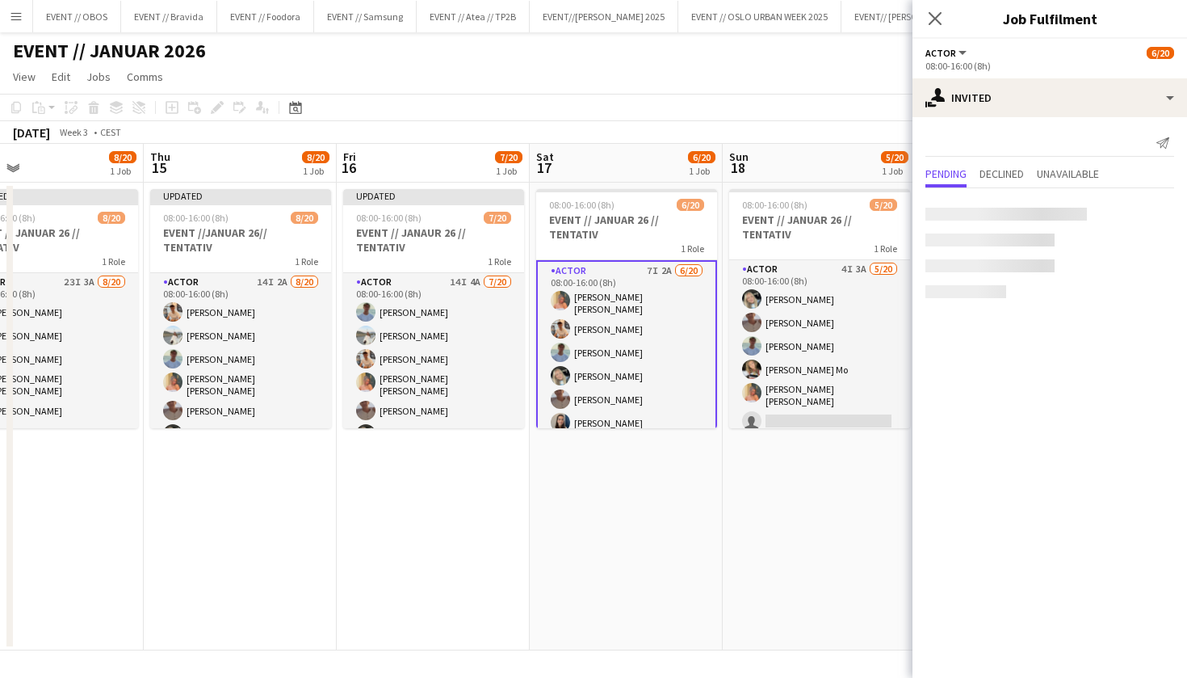
scroll to position [0, 0]
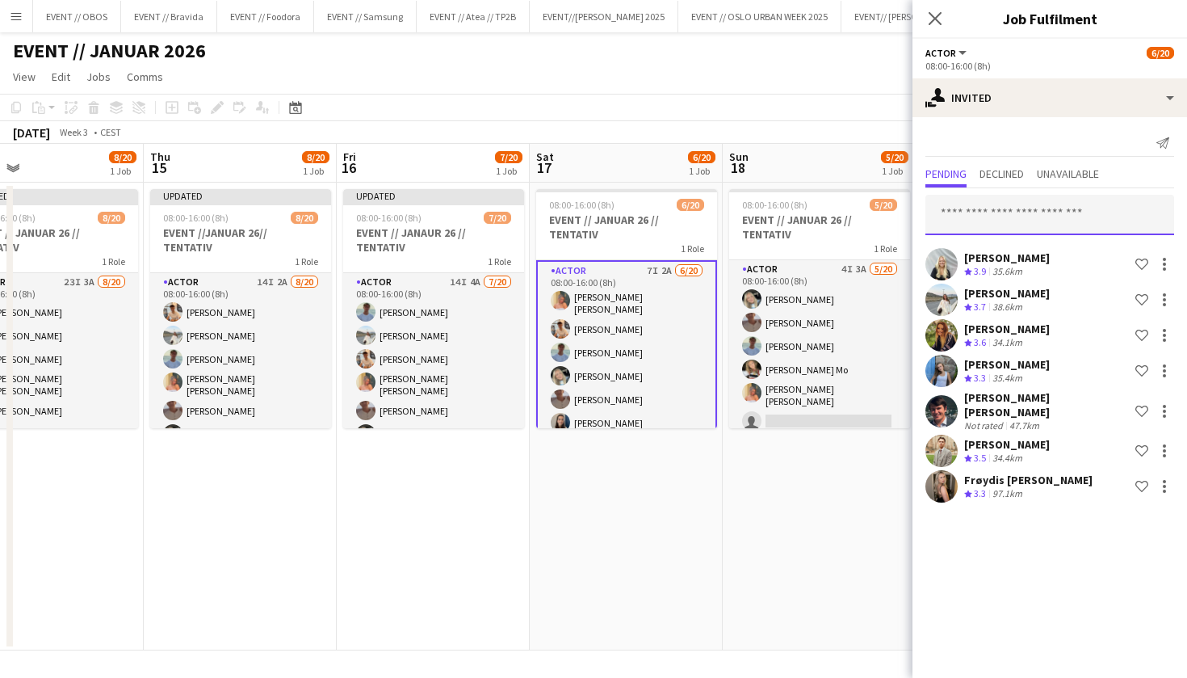
click at [993, 209] on input "text" at bounding box center [1050, 215] width 249 height 40
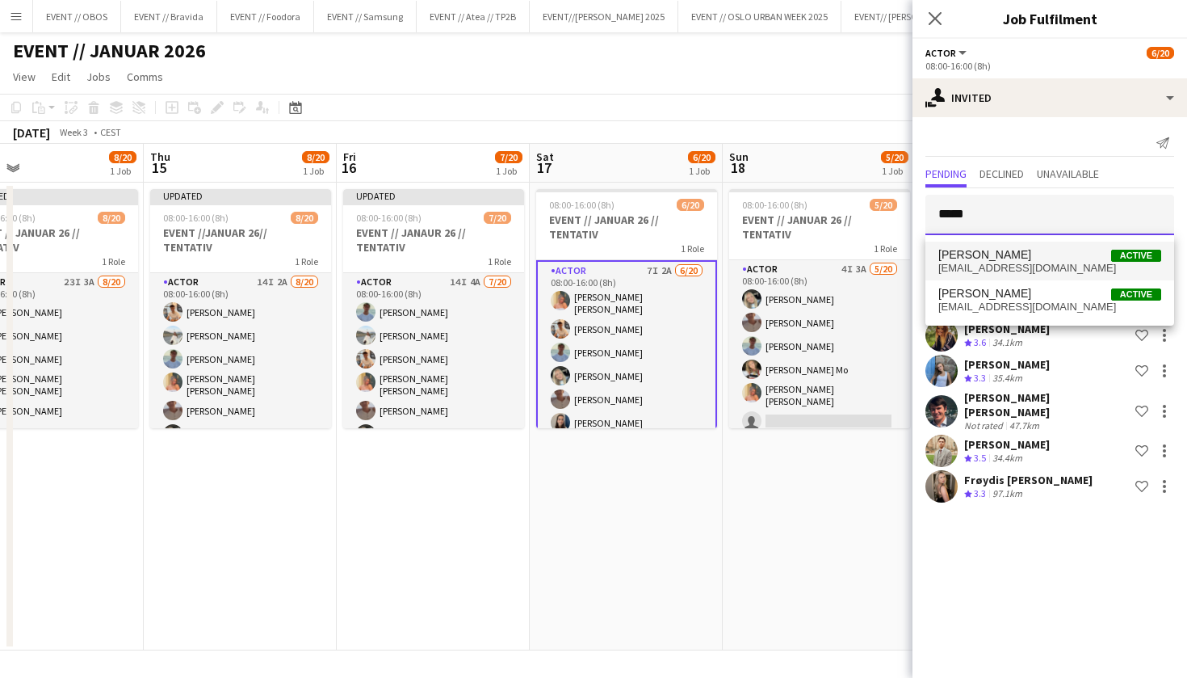
type input "*****"
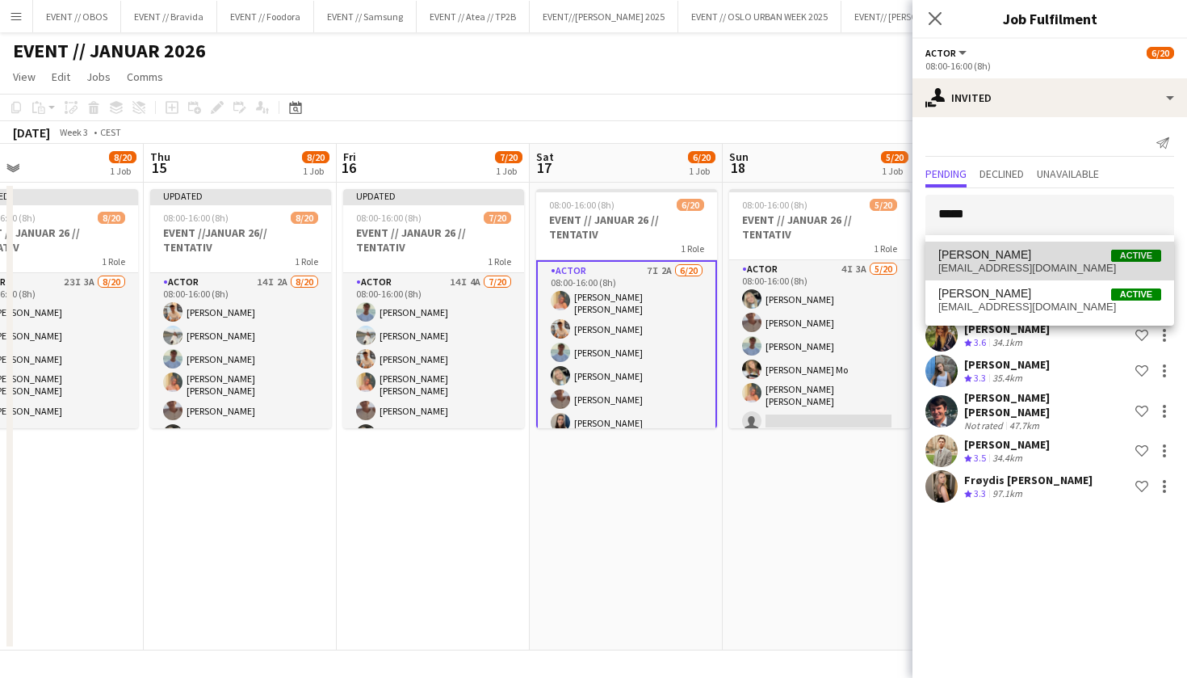
click at [1022, 249] on span "[PERSON_NAME]" at bounding box center [984, 255] width 93 height 14
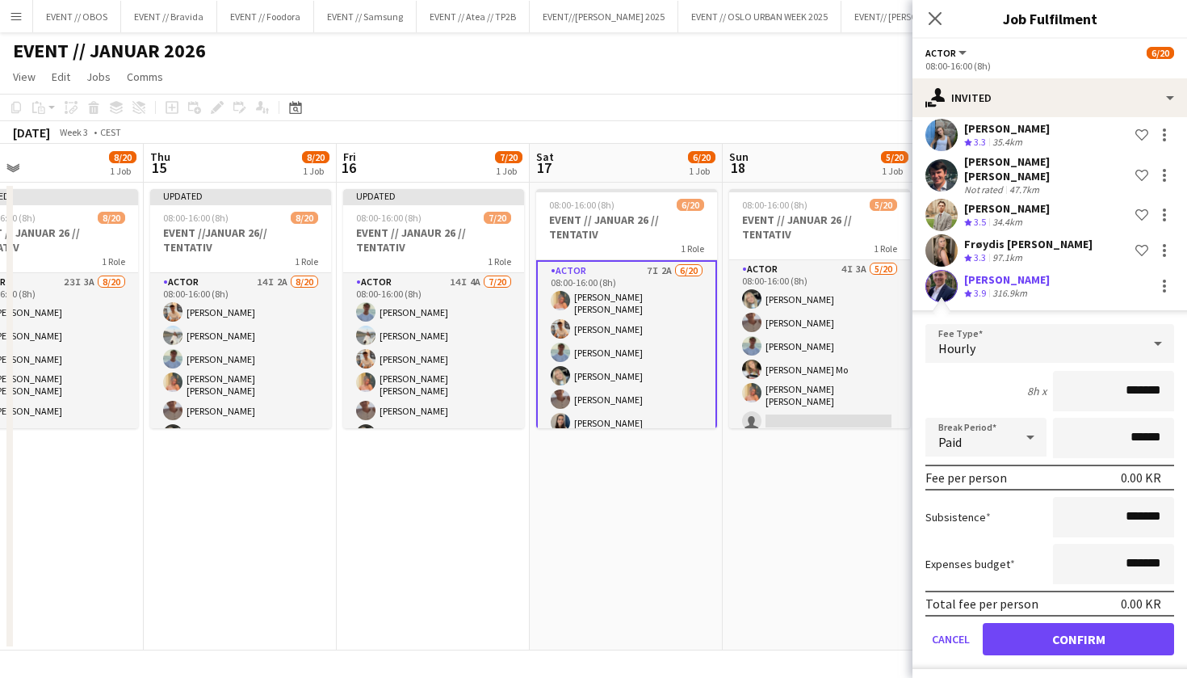
scroll to position [235, 0]
click at [1051, 628] on button "Confirm" at bounding box center [1078, 639] width 191 height 32
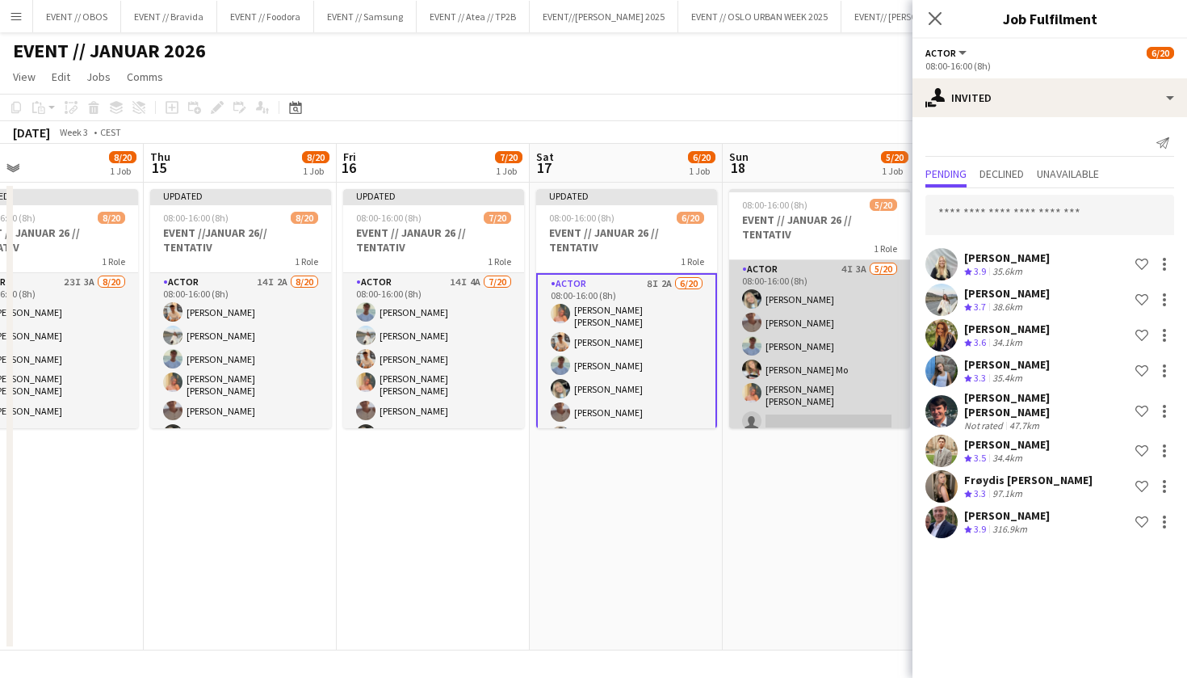
click at [816, 350] on app-card-role "Actor 4I 3A [DATE] 08:00-16:00 (8h) [PERSON_NAME] [PERSON_NAME] [PERSON_NAME] N…" at bounding box center [819, 512] width 181 height 505
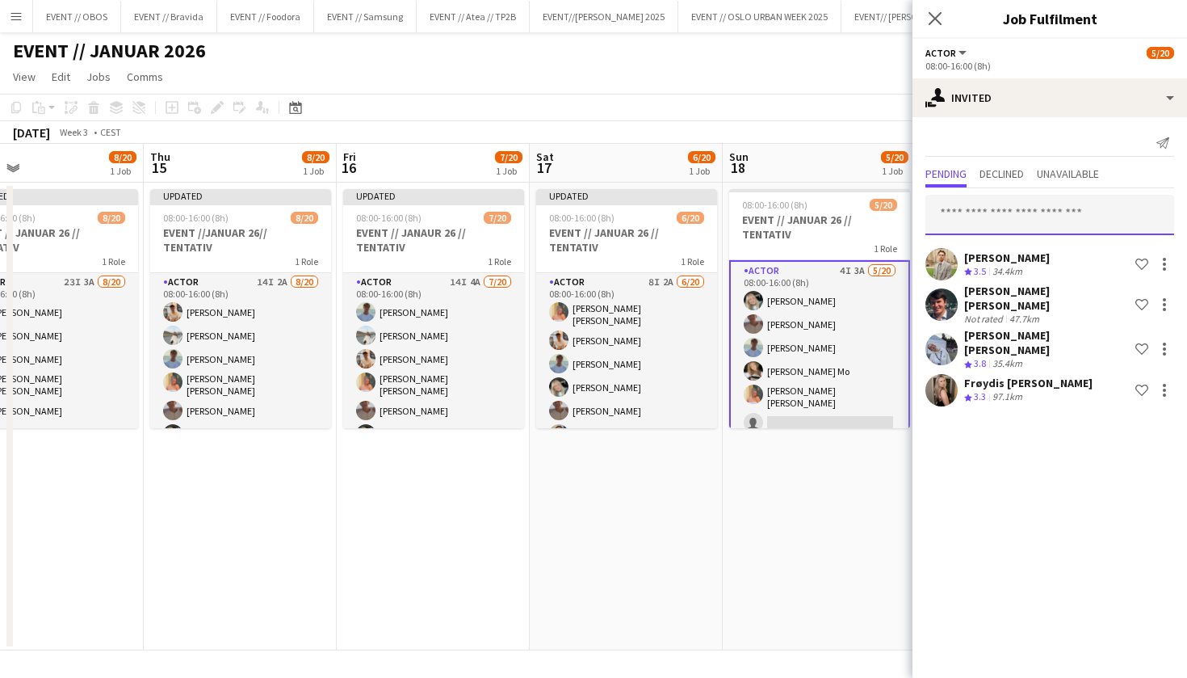
click at [986, 225] on input "text" at bounding box center [1050, 215] width 249 height 40
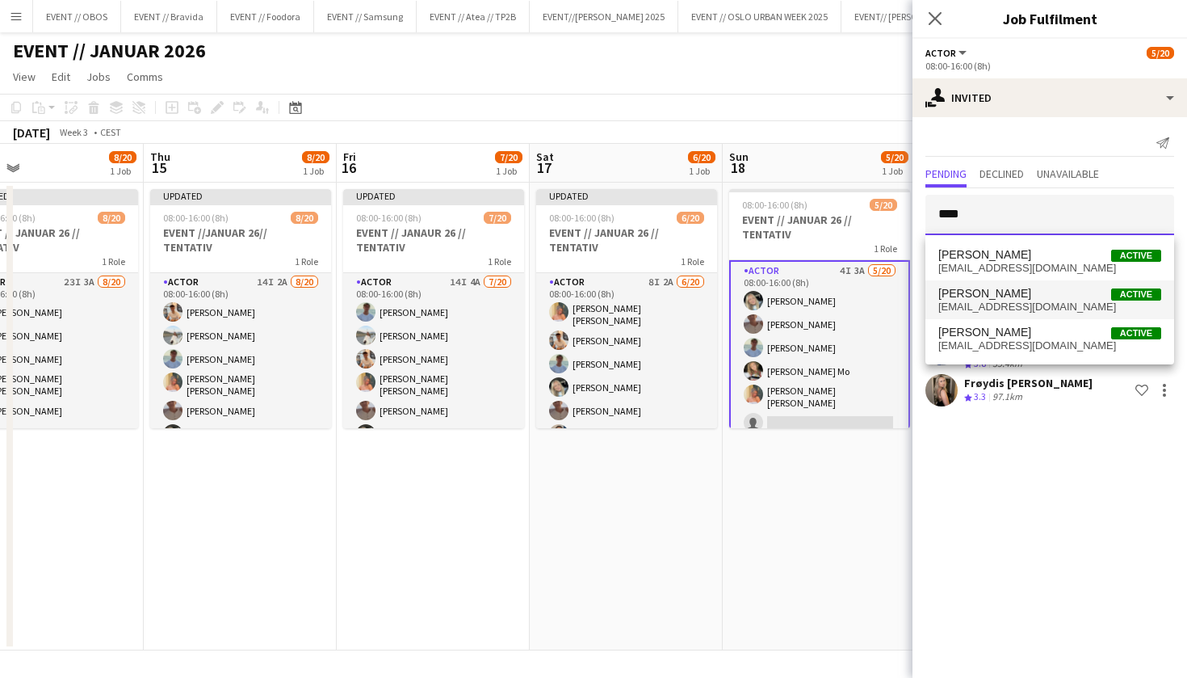
type input "****"
click at [997, 293] on span "[PERSON_NAME]" at bounding box center [984, 294] width 93 height 14
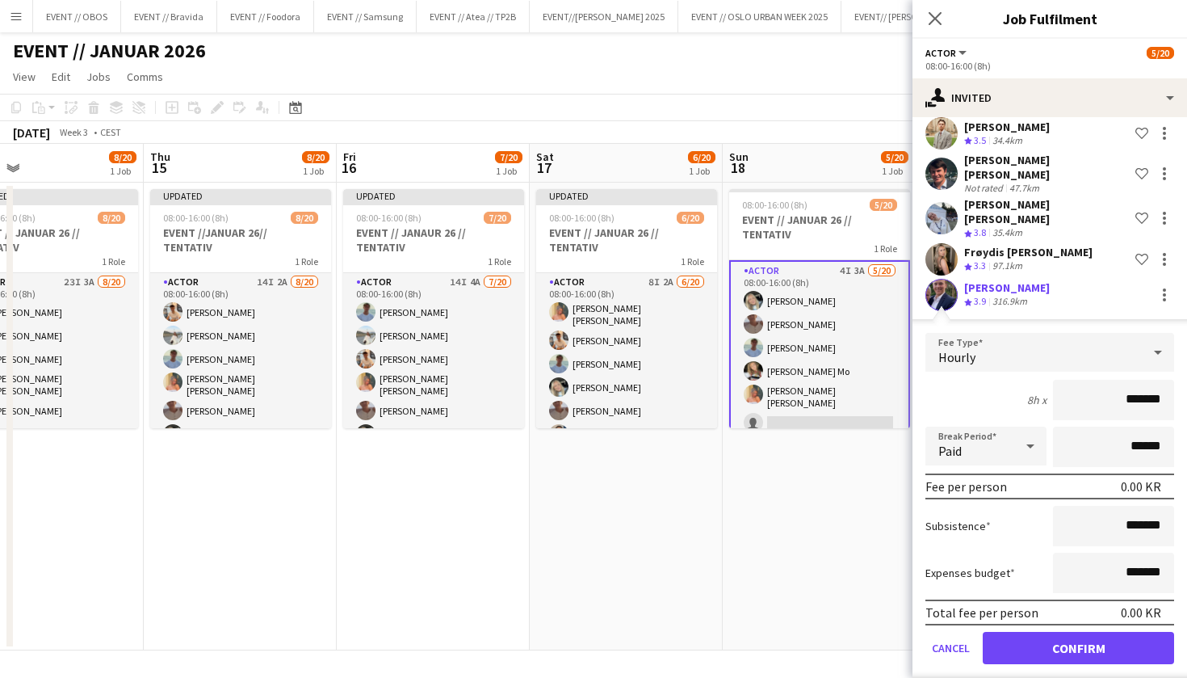
scroll to position [128, 0]
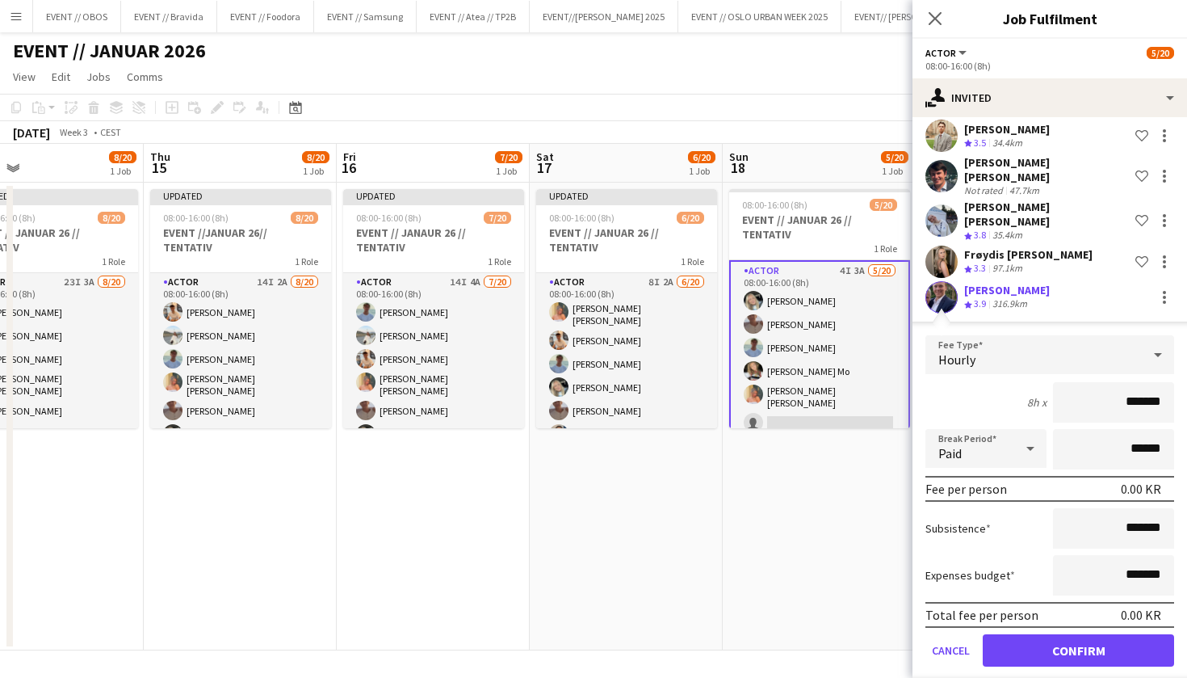
click at [1026, 634] on button "Confirm" at bounding box center [1078, 650] width 191 height 32
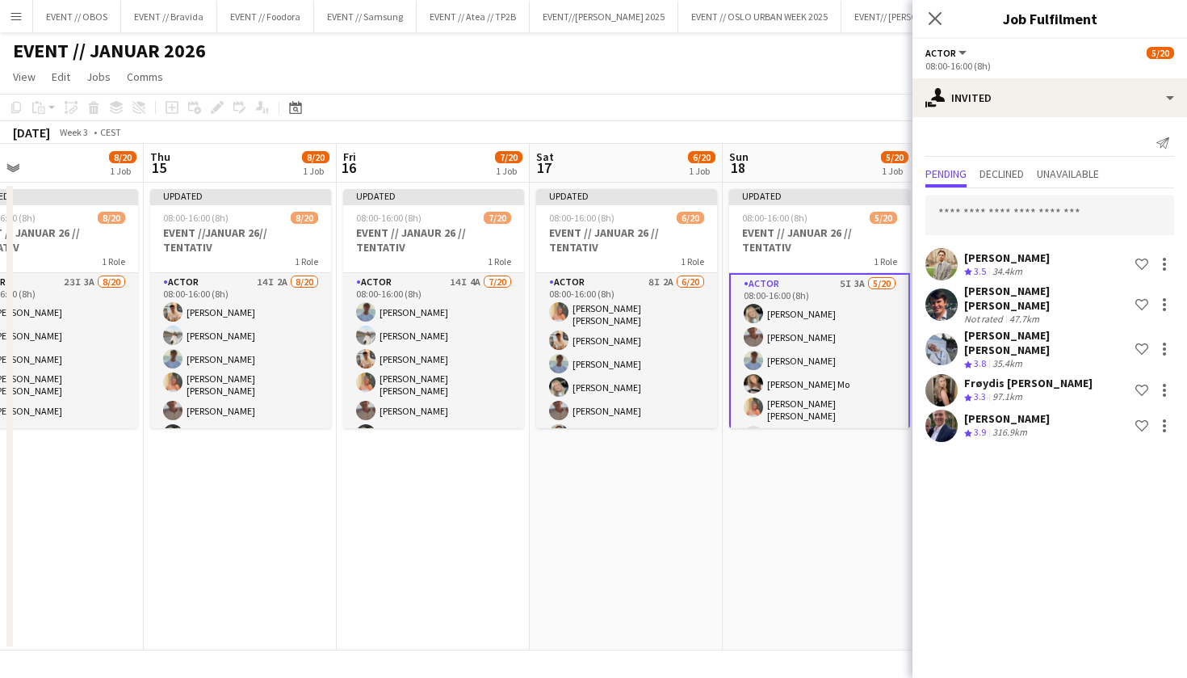
click at [816, 564] on app-date-cell "Updated 08:00-16:00 (8h) 5/20 EVENT // JANUAR 26 // TENTATIV 1 Role Actor 5I 3A…" at bounding box center [819, 417] width 193 height 468
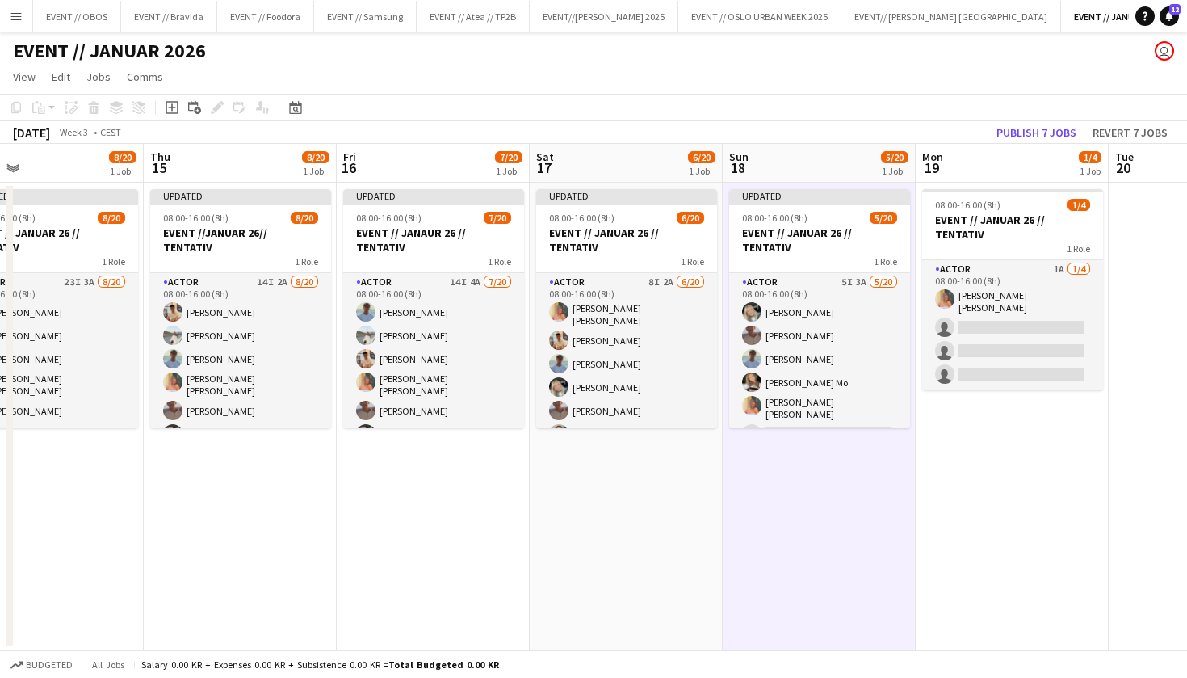
scroll to position [0, 436]
click at [1051, 120] on app-toolbar "Copy Paste Paste Command V Paste with crew Command Shift V Paste linked Job [GE…" at bounding box center [593, 107] width 1187 height 27
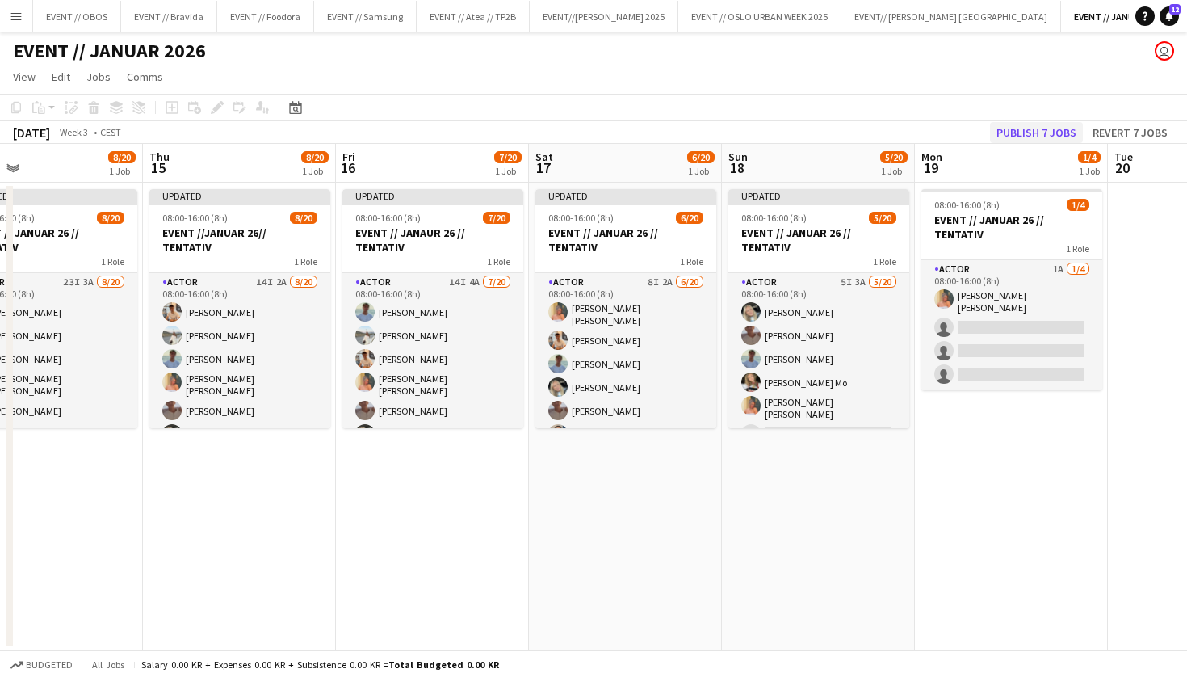
click at [1050, 130] on button "Publish 7 jobs" at bounding box center [1036, 132] width 93 height 21
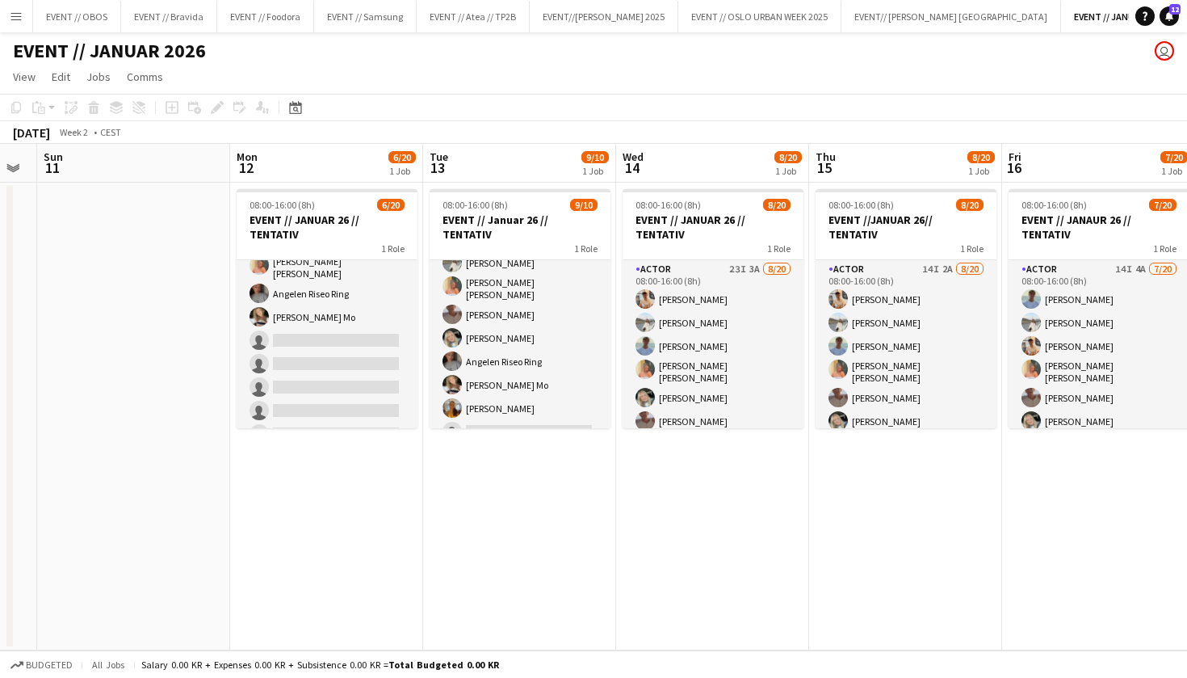
scroll to position [0, 548]
